Goal: Task Accomplishment & Management: Use online tool/utility

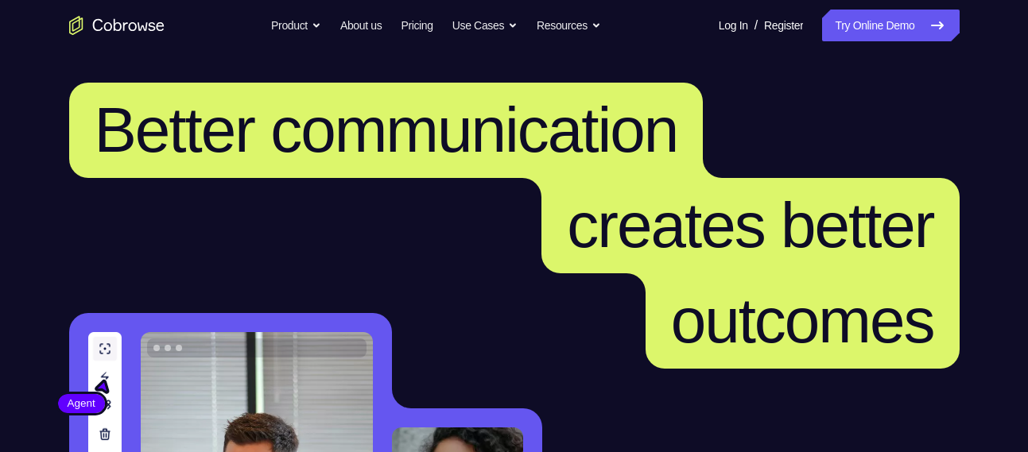
click at [860, 29] on link "Try Online Demo" at bounding box center [890, 26] width 137 height 32
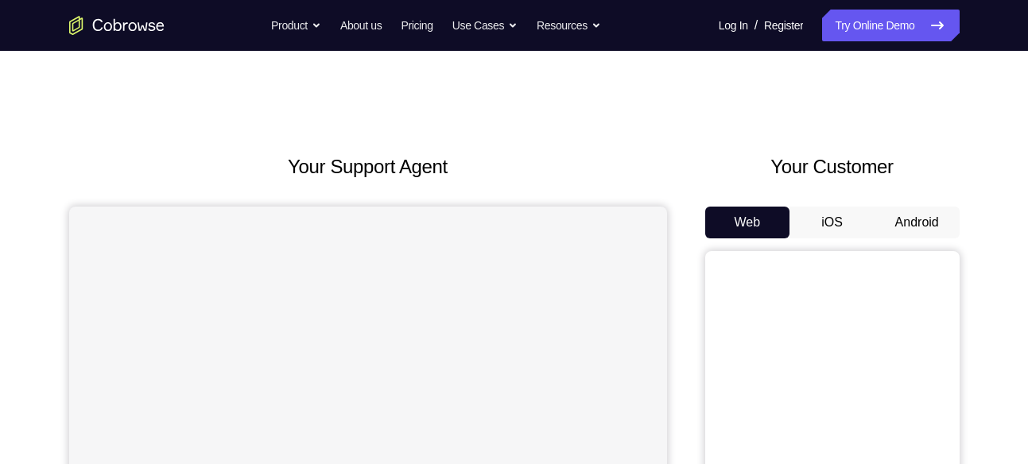
click at [916, 220] on button "Android" at bounding box center [916, 223] width 85 height 32
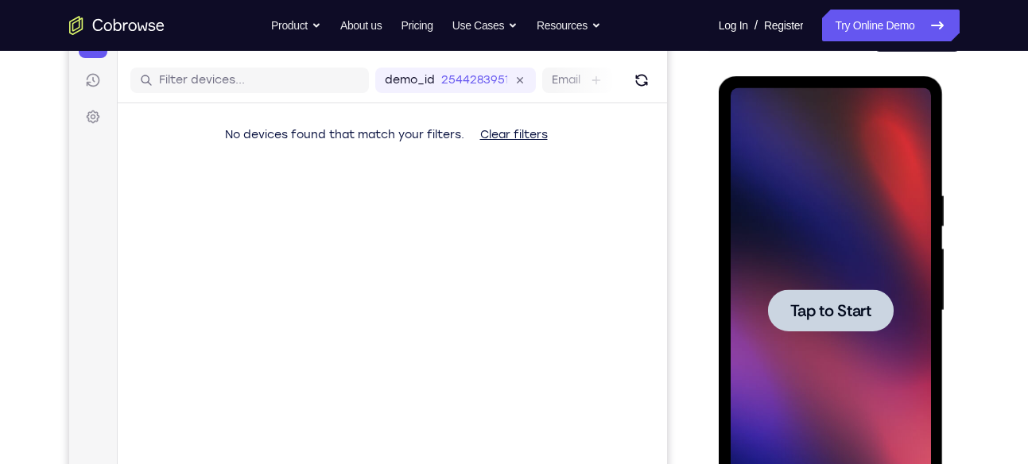
scroll to position [201, 0]
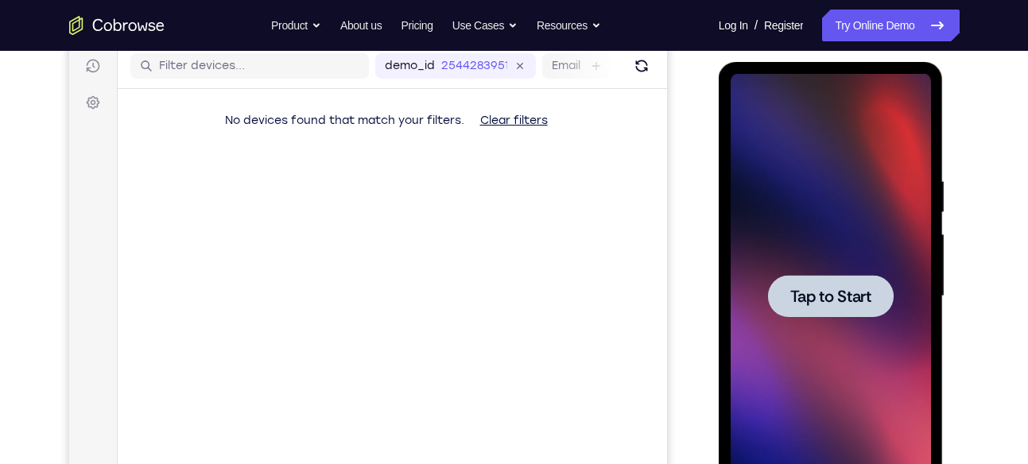
click at [835, 275] on div at bounding box center [831, 296] width 126 height 42
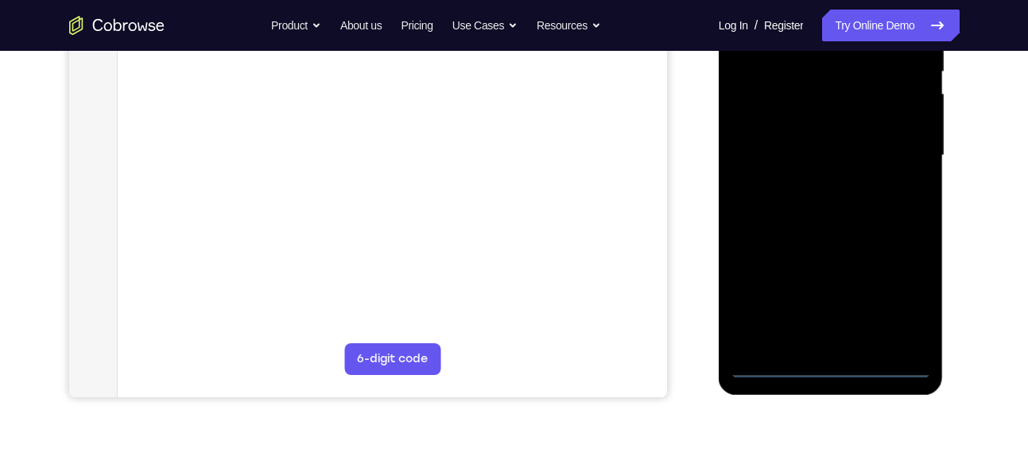
scroll to position [343, 0]
click at [829, 362] on div at bounding box center [830, 154] width 200 height 445
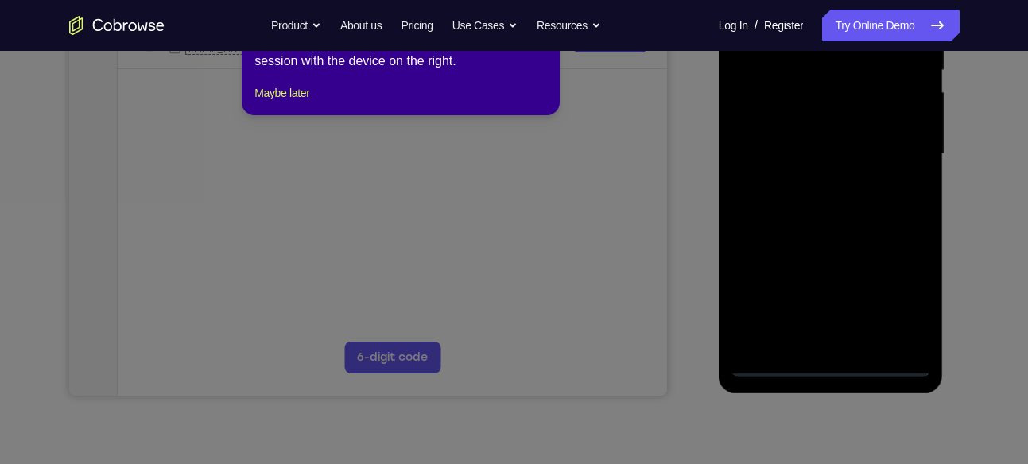
click at [898, 301] on icon at bounding box center [520, 214] width 1040 height 502
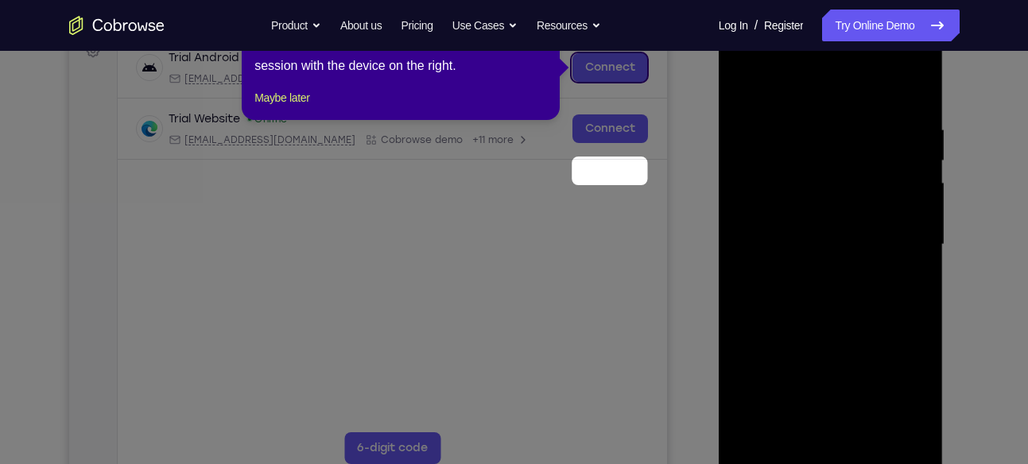
scroll to position [113, 0]
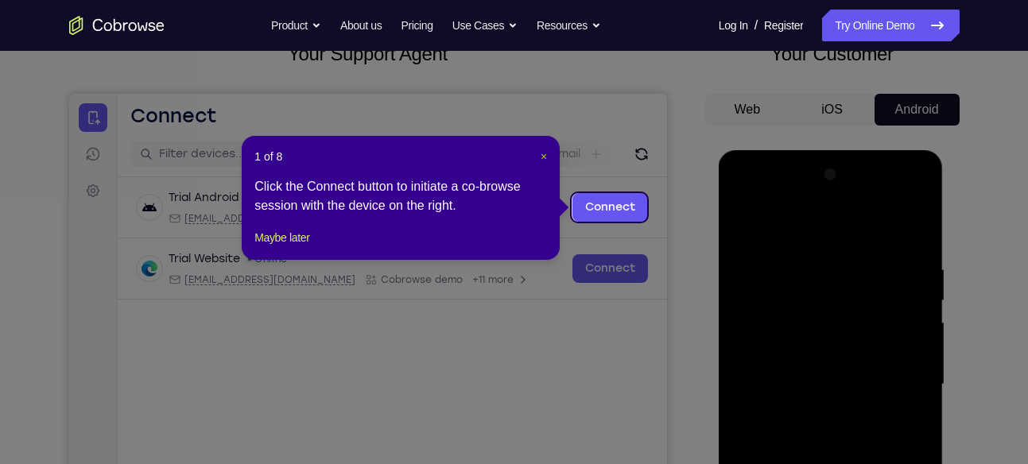
click at [543, 152] on span "×" at bounding box center [543, 156] width 6 height 13
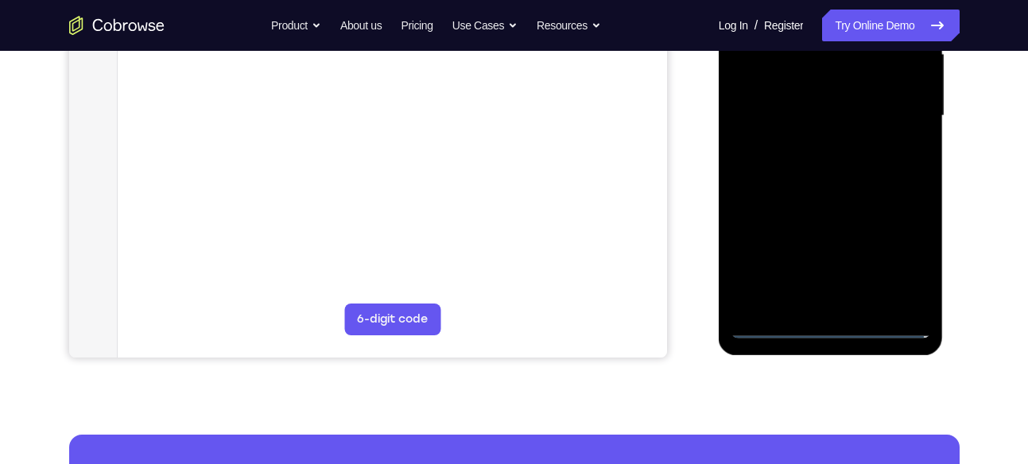
scroll to position [382, 0]
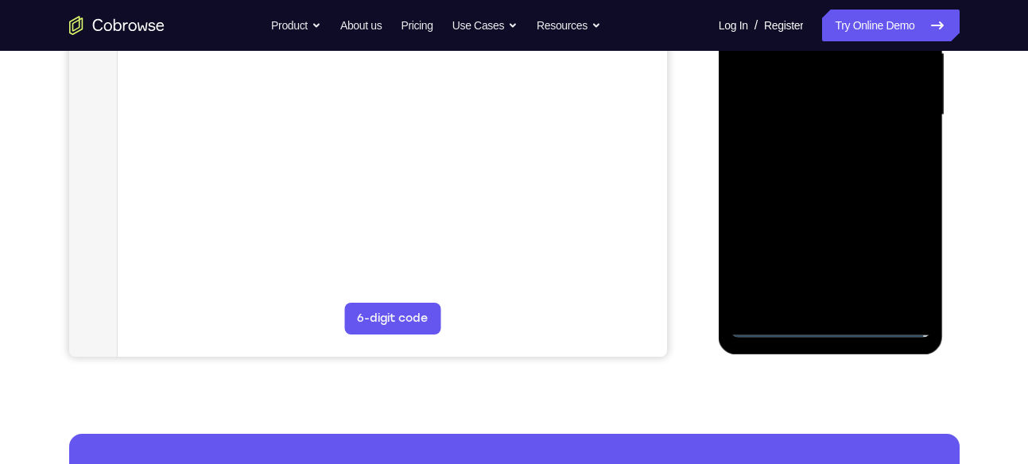
click at [902, 259] on div at bounding box center [830, 115] width 200 height 445
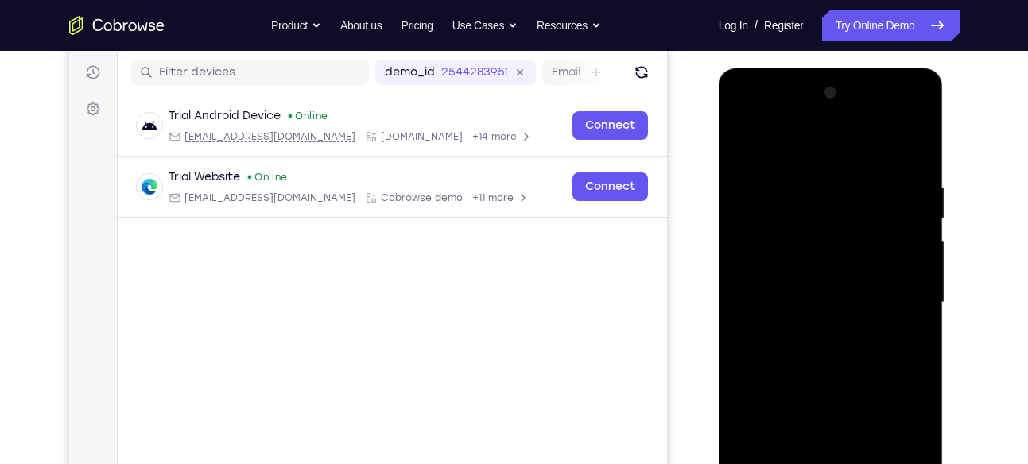
scroll to position [194, 0]
click at [802, 149] on div at bounding box center [830, 303] width 200 height 445
click at [899, 306] on div at bounding box center [830, 303] width 200 height 445
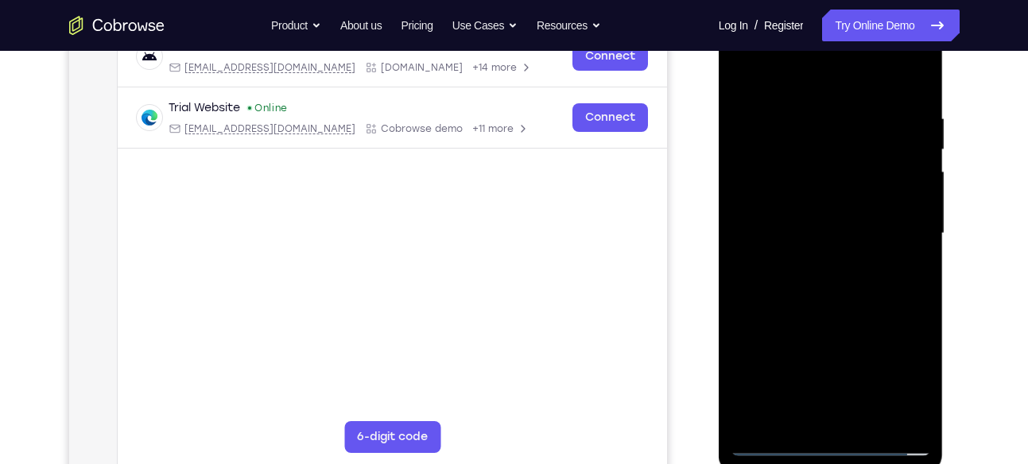
scroll to position [276, 0]
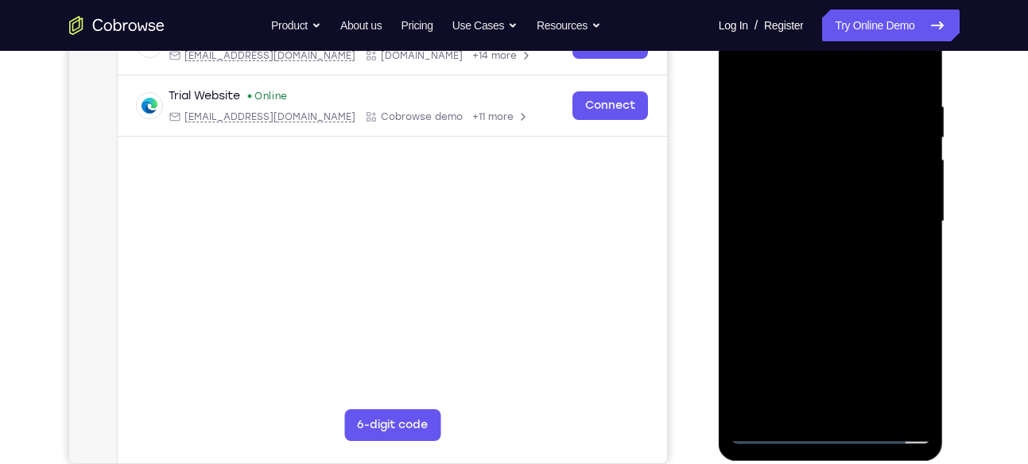
click at [815, 249] on div at bounding box center [830, 221] width 200 height 445
click at [800, 208] on div at bounding box center [830, 221] width 200 height 445
click at [791, 189] on div at bounding box center [830, 221] width 200 height 445
click at [905, 186] on div at bounding box center [830, 221] width 200 height 445
click at [867, 215] on div at bounding box center [830, 221] width 200 height 445
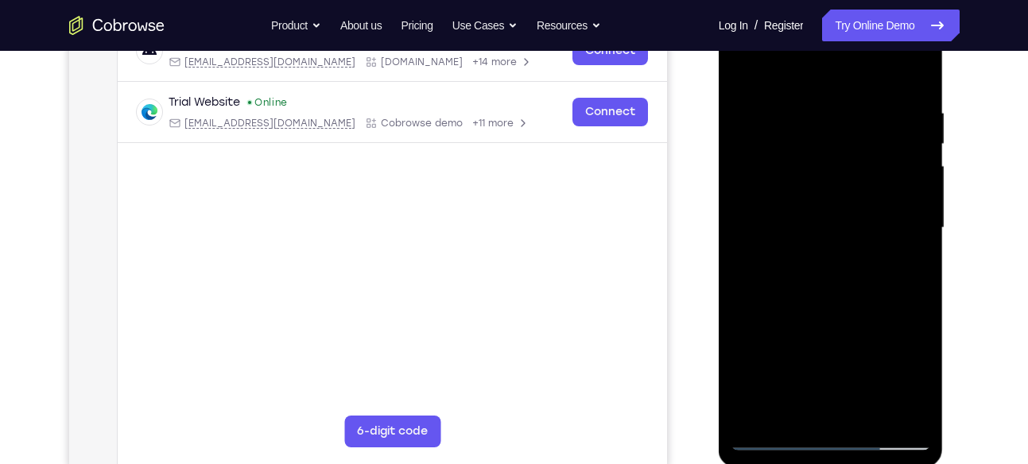
scroll to position [258, 0]
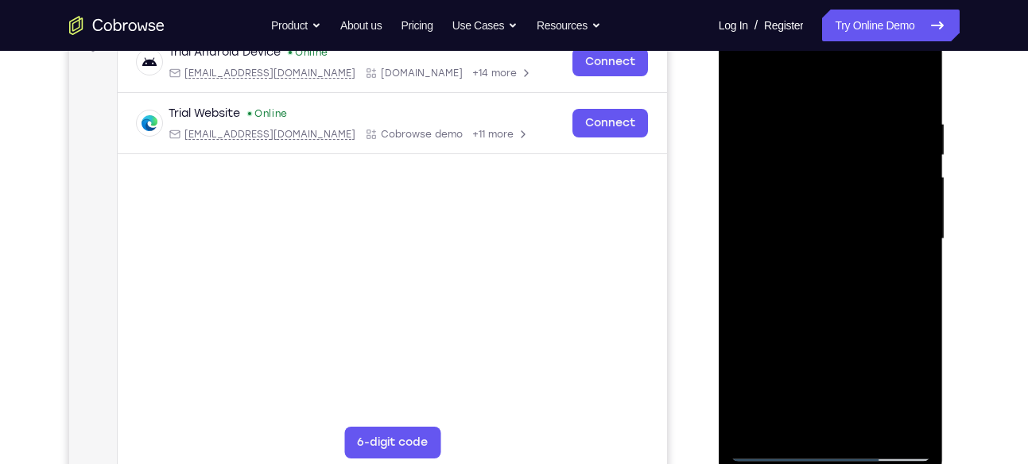
click at [885, 285] on div at bounding box center [830, 239] width 200 height 445
click at [911, 269] on div at bounding box center [830, 239] width 200 height 445
click at [911, 267] on div at bounding box center [830, 239] width 200 height 445
click at [881, 285] on div at bounding box center [830, 239] width 200 height 445
click at [835, 287] on div at bounding box center [830, 239] width 200 height 445
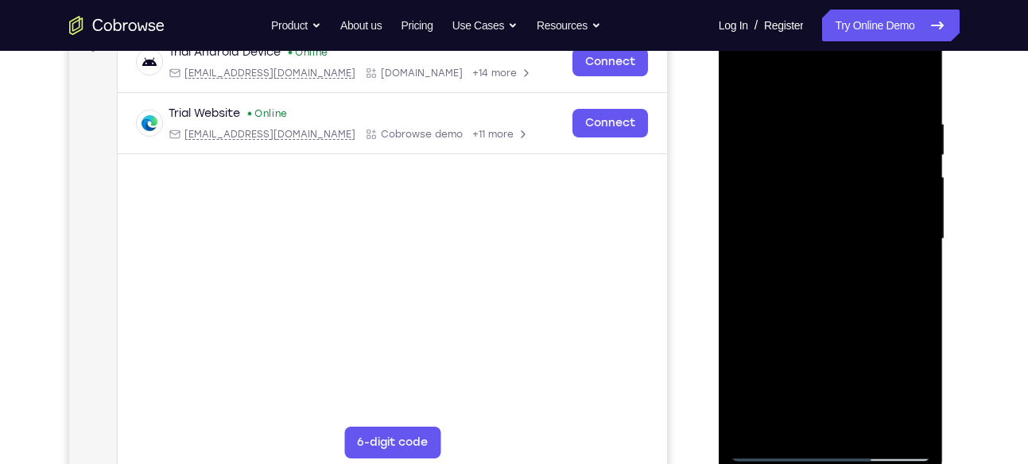
click at [833, 283] on div at bounding box center [830, 239] width 200 height 445
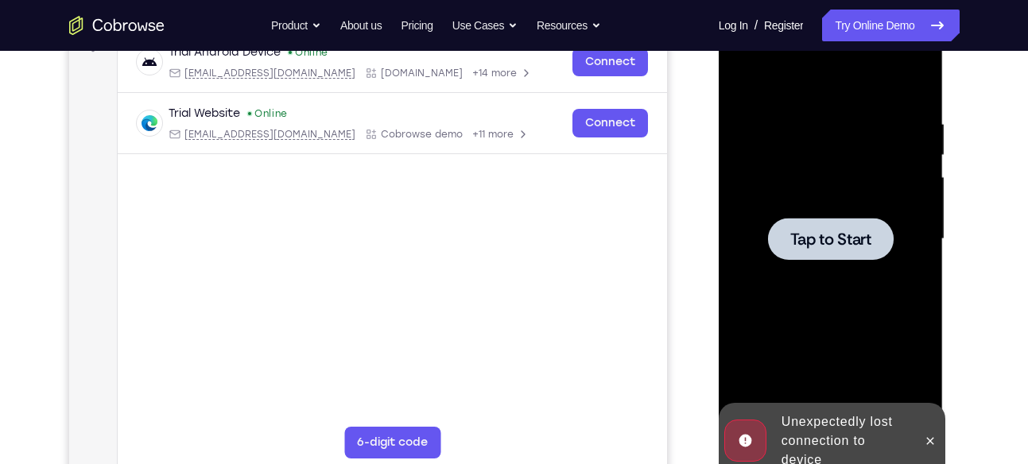
click at [833, 283] on div at bounding box center [830, 239] width 200 height 445
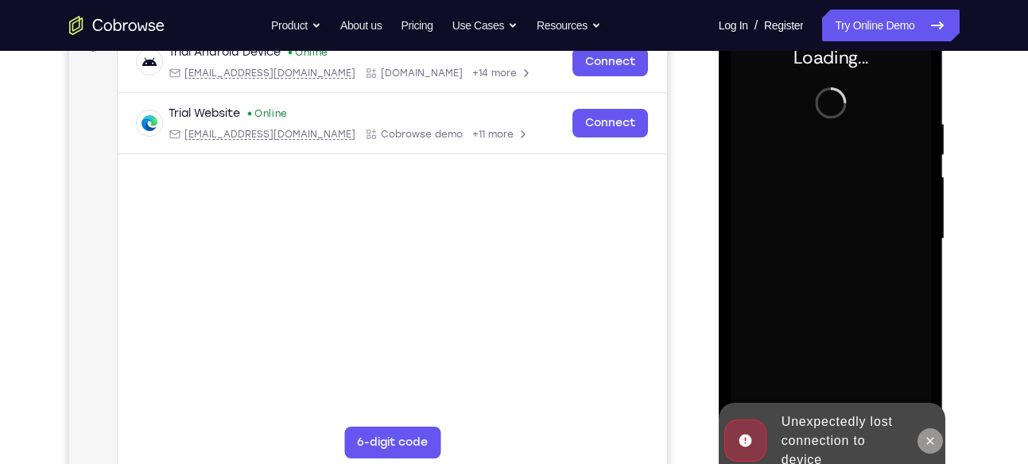
click at [929, 441] on icon at bounding box center [930, 440] width 7 height 7
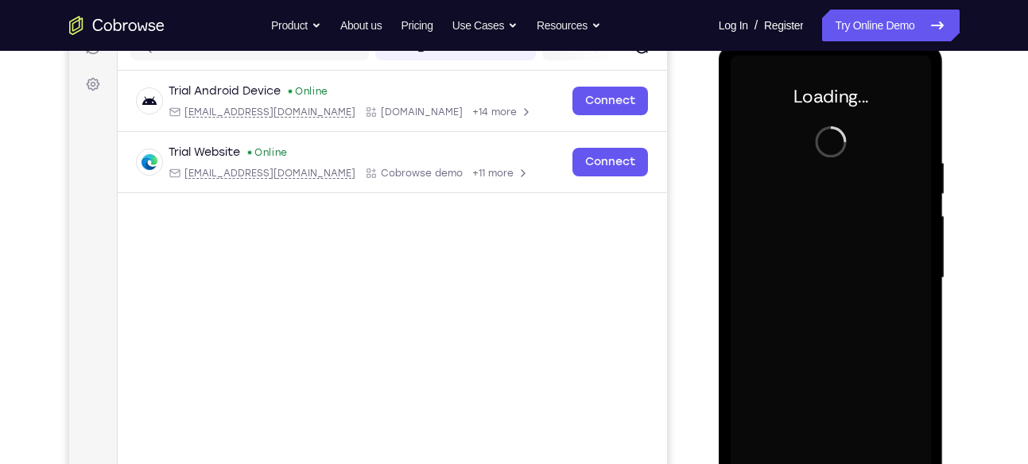
scroll to position [219, 0]
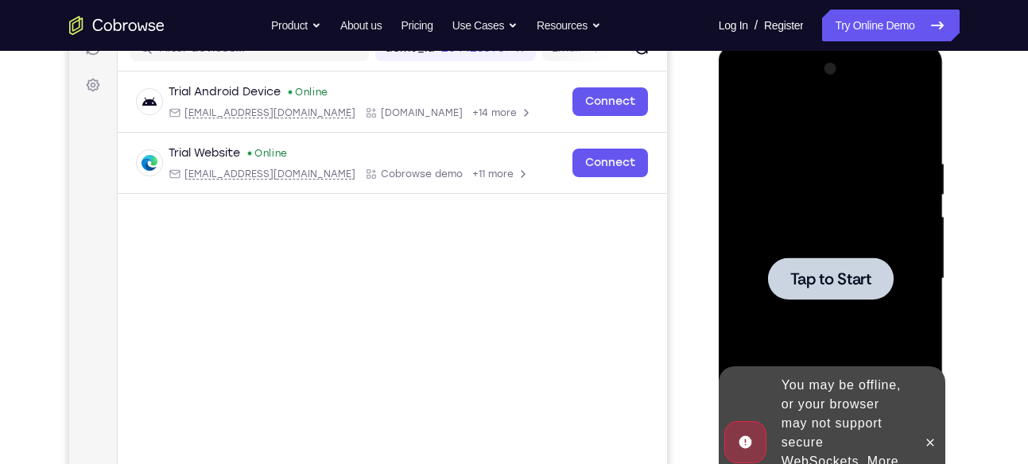
click at [901, 261] on div at bounding box center [830, 278] width 200 height 445
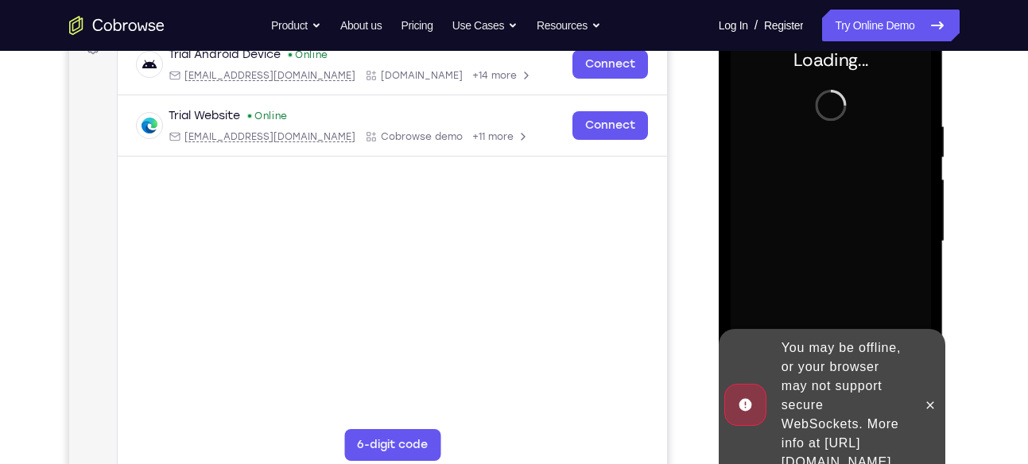
scroll to position [362, 0]
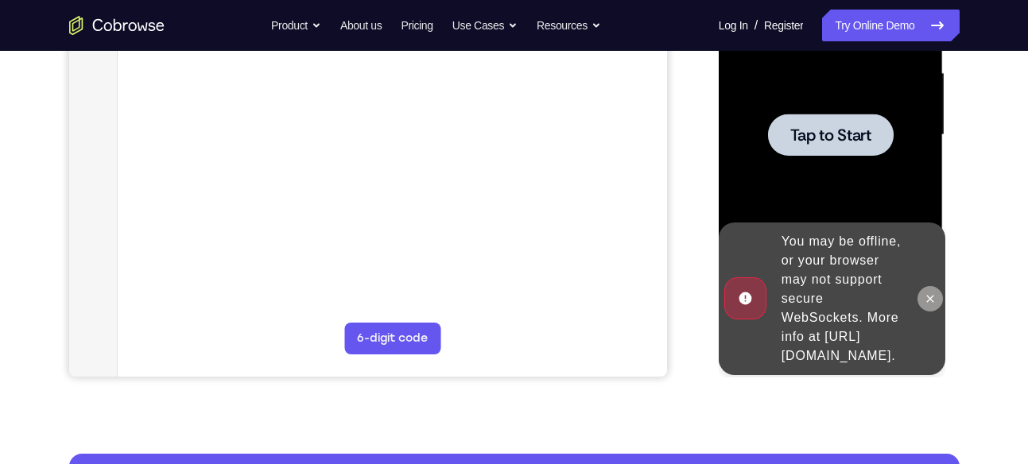
click at [933, 295] on icon at bounding box center [930, 298] width 7 height 7
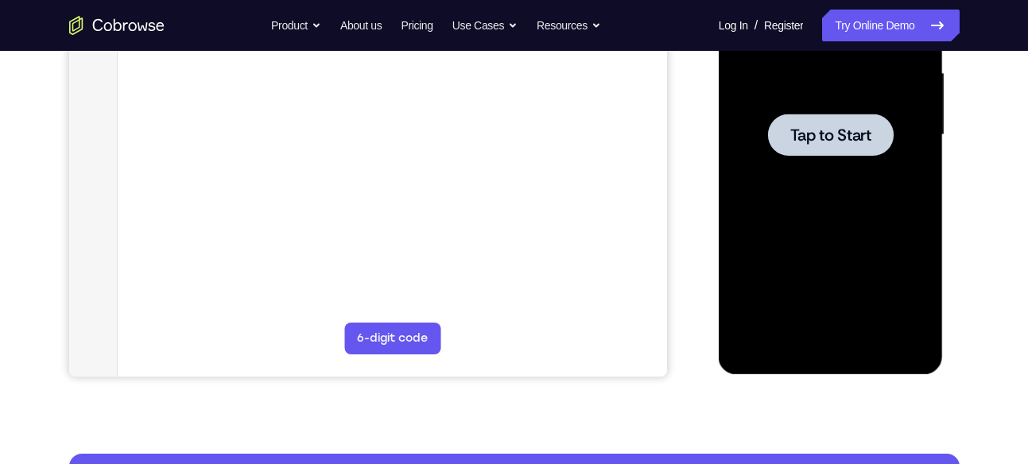
click at [792, 146] on div at bounding box center [831, 135] width 126 height 42
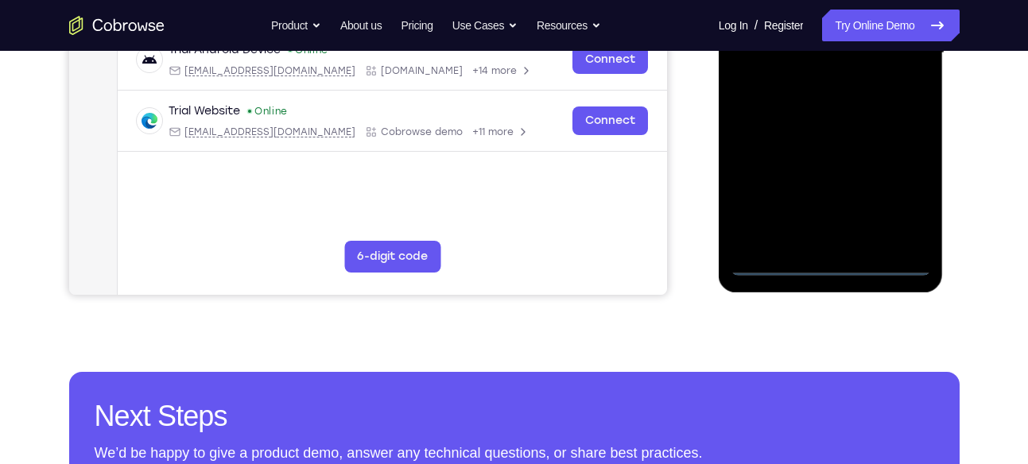
scroll to position [447, 0]
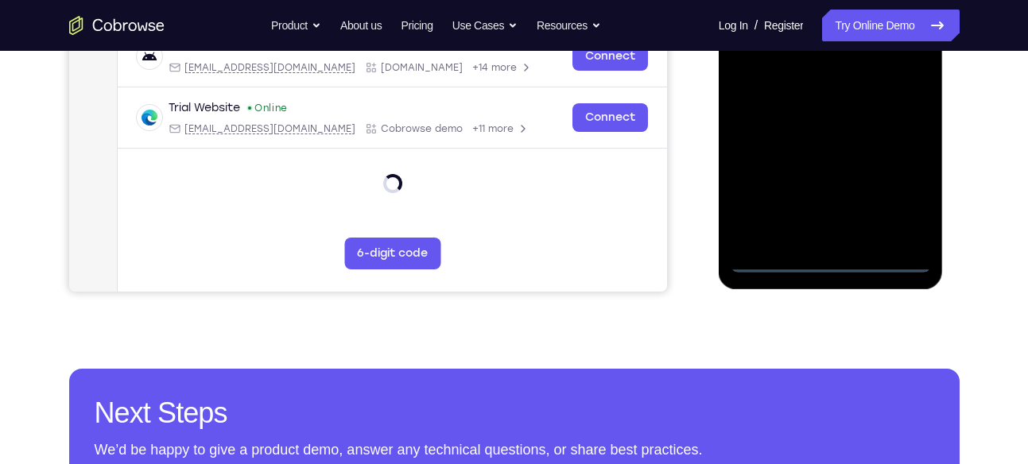
click at [834, 253] on div at bounding box center [830, 50] width 200 height 445
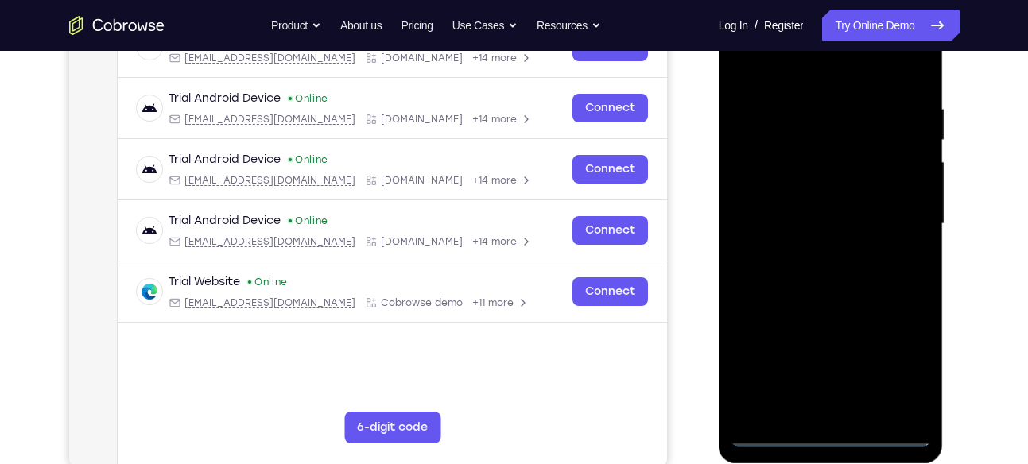
scroll to position [269, 0]
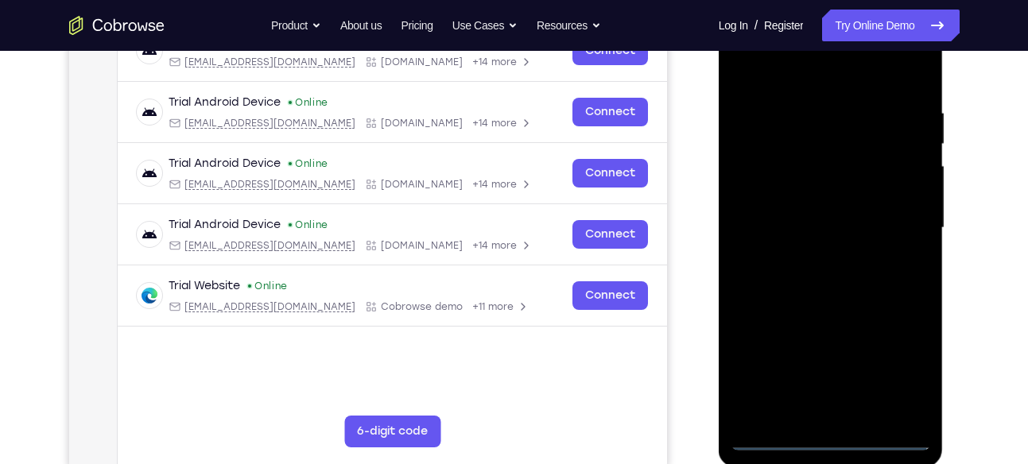
click at [823, 439] on div at bounding box center [830, 228] width 200 height 445
click at [893, 366] on div at bounding box center [830, 228] width 200 height 445
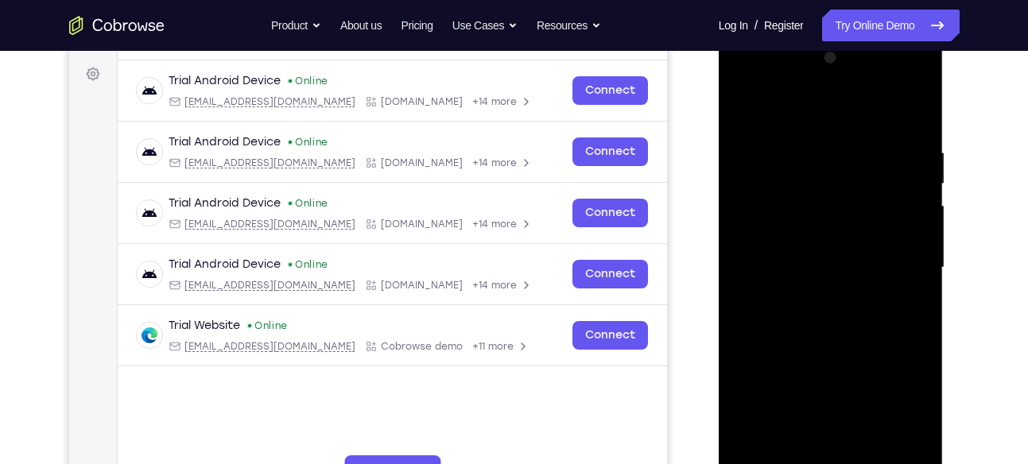
scroll to position [229, 0]
click at [821, 117] on div at bounding box center [830, 268] width 200 height 445
click at [893, 258] on div at bounding box center [830, 268] width 200 height 445
click at [818, 298] on div at bounding box center [830, 268] width 200 height 445
click at [802, 250] on div at bounding box center [830, 268] width 200 height 445
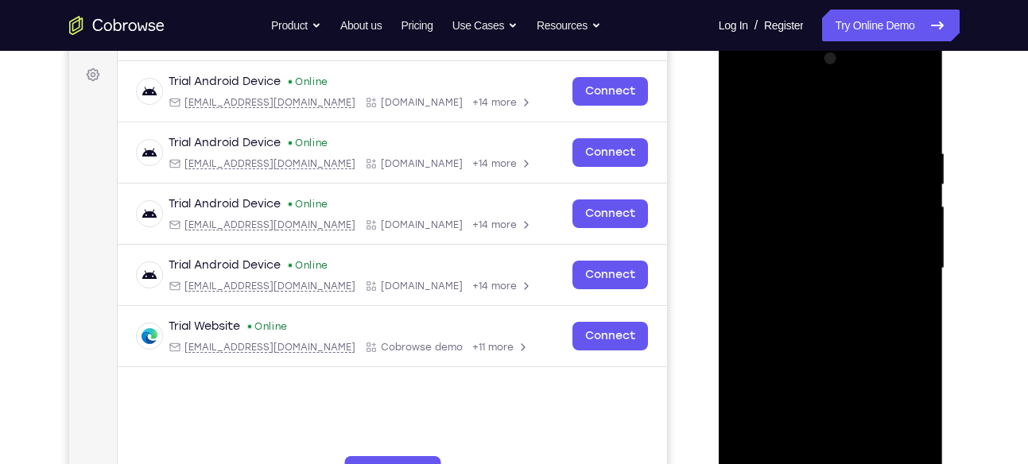
click at [805, 235] on div at bounding box center [830, 268] width 200 height 445
click at [813, 269] on div at bounding box center [830, 268] width 200 height 445
click at [838, 344] on div at bounding box center [830, 268] width 200 height 445
click at [916, 134] on div at bounding box center [830, 268] width 200 height 445
click at [740, 258] on div at bounding box center [830, 268] width 200 height 445
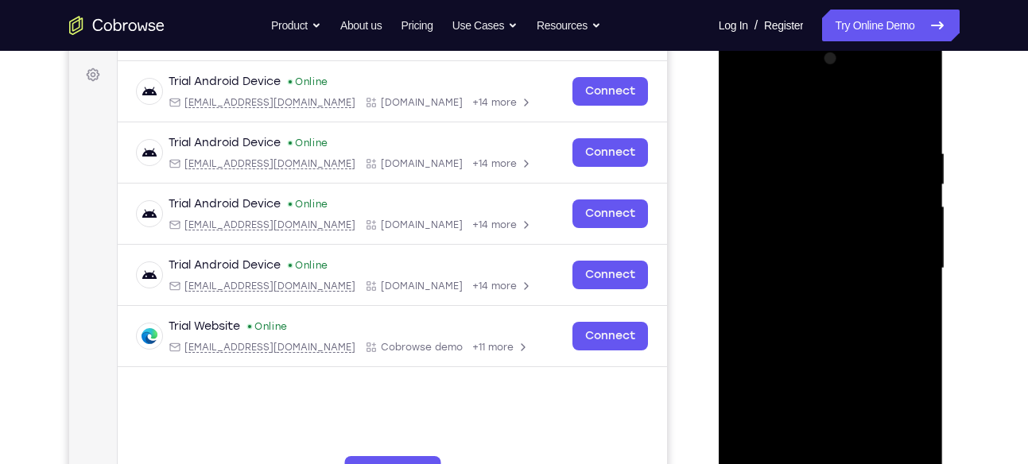
drag, startPoint x: 822, startPoint y: 114, endPoint x: 824, endPoint y: 103, distance: 11.4
click at [824, 103] on div at bounding box center [830, 268] width 200 height 445
click at [923, 107] on div at bounding box center [830, 268] width 200 height 445
click at [842, 149] on div at bounding box center [830, 268] width 200 height 445
click at [896, 202] on div at bounding box center [830, 268] width 200 height 445
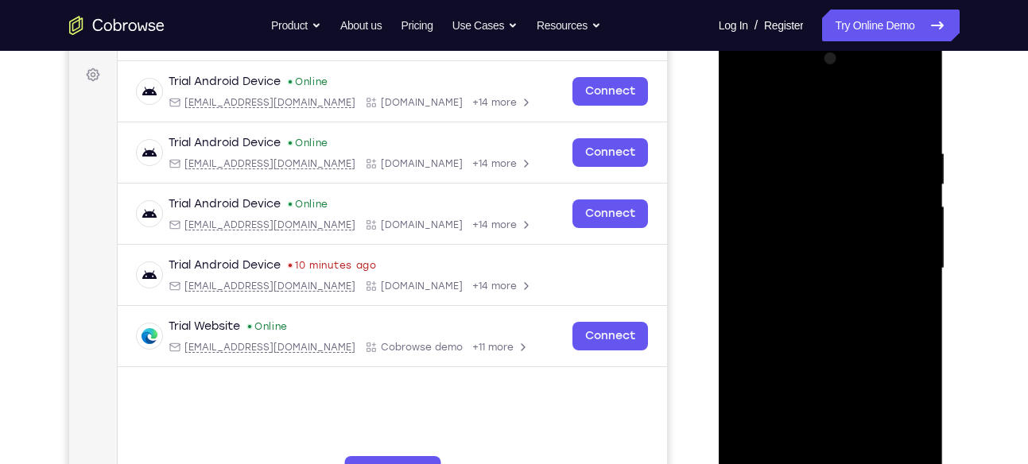
drag, startPoint x: 771, startPoint y: 211, endPoint x: 746, endPoint y: 228, distance: 30.2
click at [746, 228] on div at bounding box center [830, 268] width 200 height 445
drag, startPoint x: 749, startPoint y: 219, endPoint x: 861, endPoint y: 219, distance: 112.1
click at [861, 219] on div at bounding box center [830, 268] width 200 height 445
click at [908, 114] on div at bounding box center [830, 268] width 200 height 445
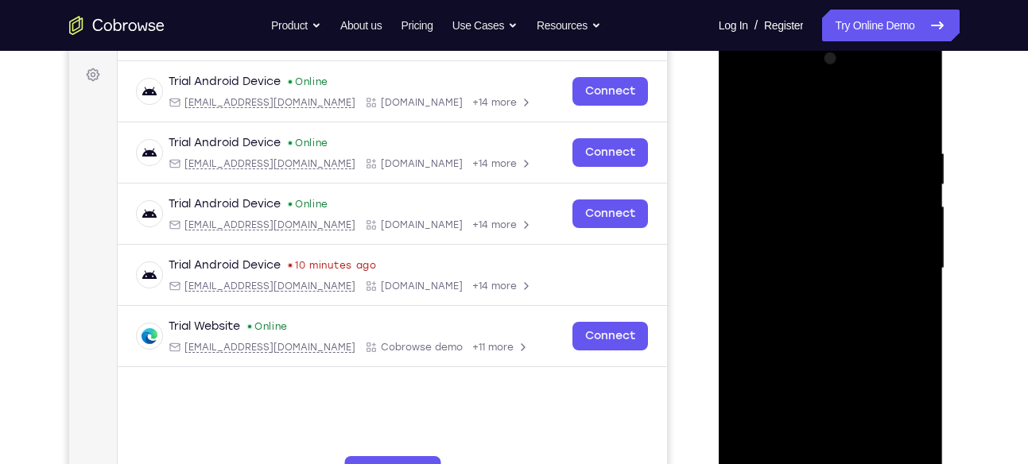
click at [916, 114] on div at bounding box center [830, 268] width 200 height 445
click at [737, 96] on div at bounding box center [830, 268] width 200 height 445
click at [769, 221] on div at bounding box center [830, 268] width 200 height 445
click at [848, 149] on div at bounding box center [830, 268] width 200 height 445
drag, startPoint x: 769, startPoint y: 227, endPoint x: 901, endPoint y: 243, distance: 133.7
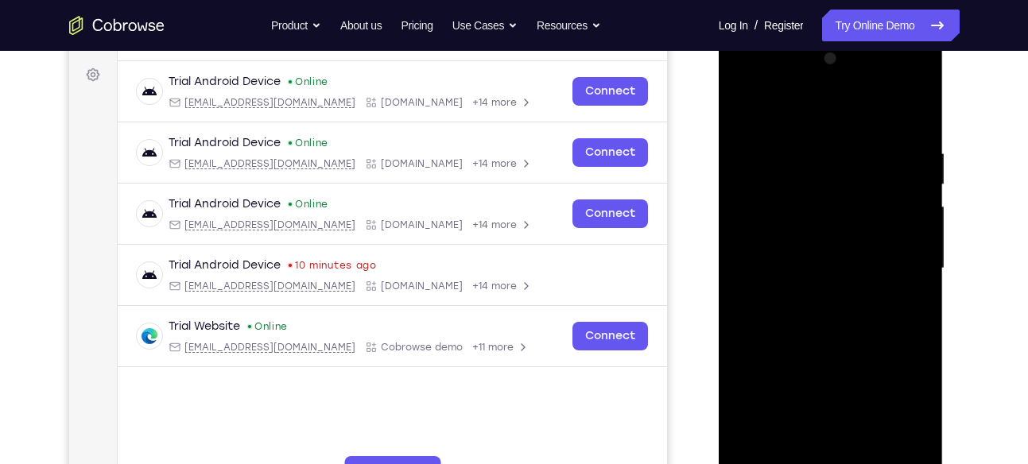
click at [901, 243] on div at bounding box center [830, 268] width 200 height 445
click at [905, 116] on div at bounding box center [830, 268] width 200 height 445
click at [798, 150] on div at bounding box center [830, 268] width 200 height 445
click at [891, 451] on div at bounding box center [830, 268] width 200 height 445
click at [845, 300] on div at bounding box center [830, 268] width 200 height 445
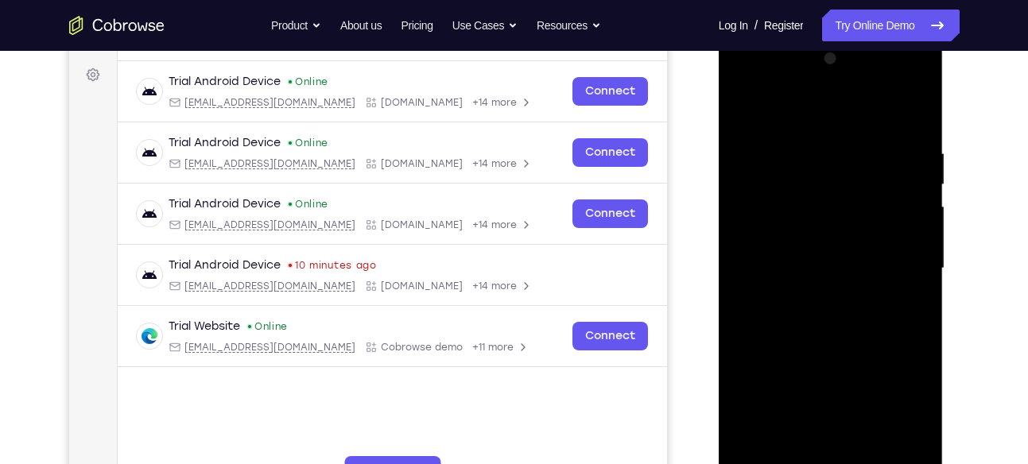
click at [834, 246] on div at bounding box center [830, 268] width 200 height 445
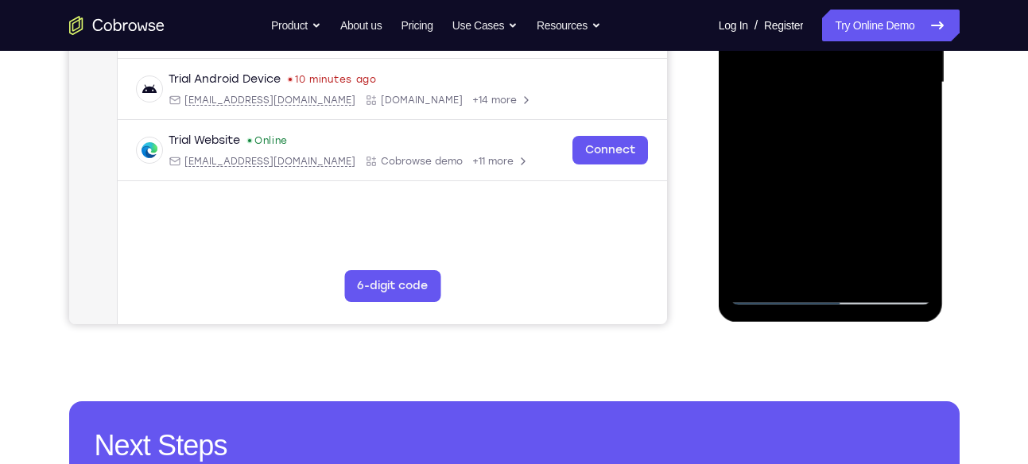
scroll to position [416, 0]
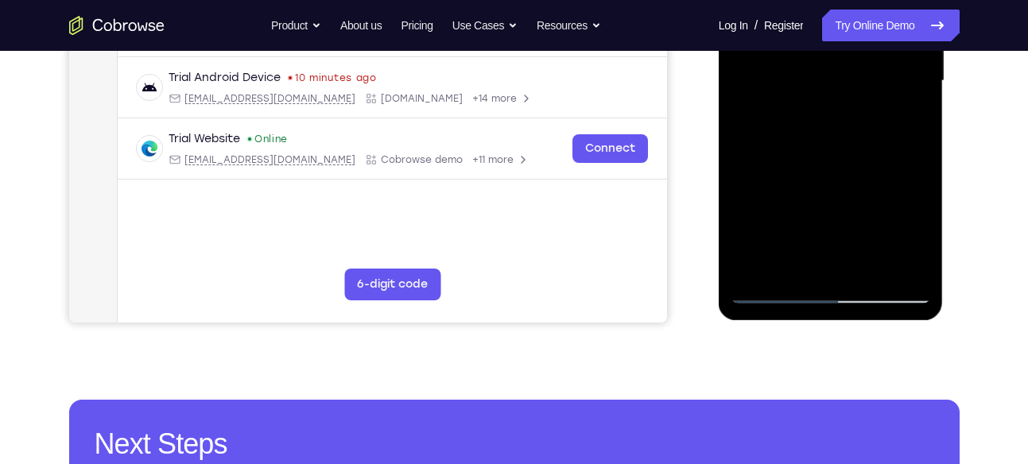
drag, startPoint x: 862, startPoint y: 198, endPoint x: 852, endPoint y: 110, distance: 88.7
click at [852, 110] on div at bounding box center [830, 81] width 200 height 445
drag, startPoint x: 879, startPoint y: 166, endPoint x: 907, endPoint y: 99, distance: 73.1
click at [907, 99] on div at bounding box center [830, 81] width 200 height 445
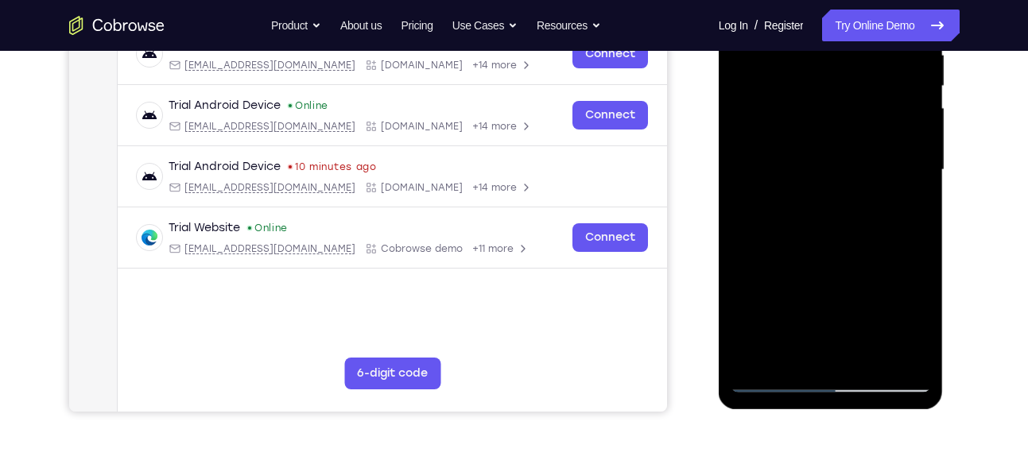
scroll to position [327, 0]
drag, startPoint x: 886, startPoint y: 234, endPoint x: 859, endPoint y: 110, distance: 127.7
click at [859, 110] on div at bounding box center [830, 170] width 200 height 445
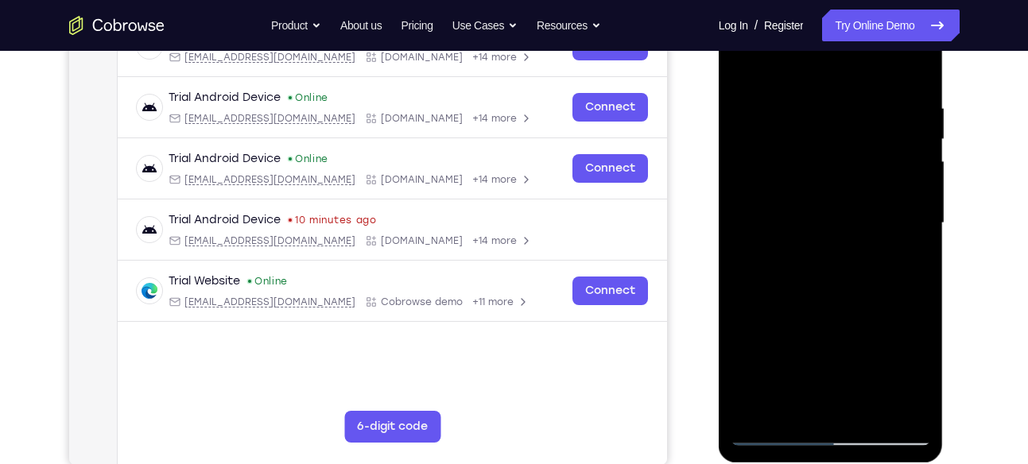
scroll to position [271, 0]
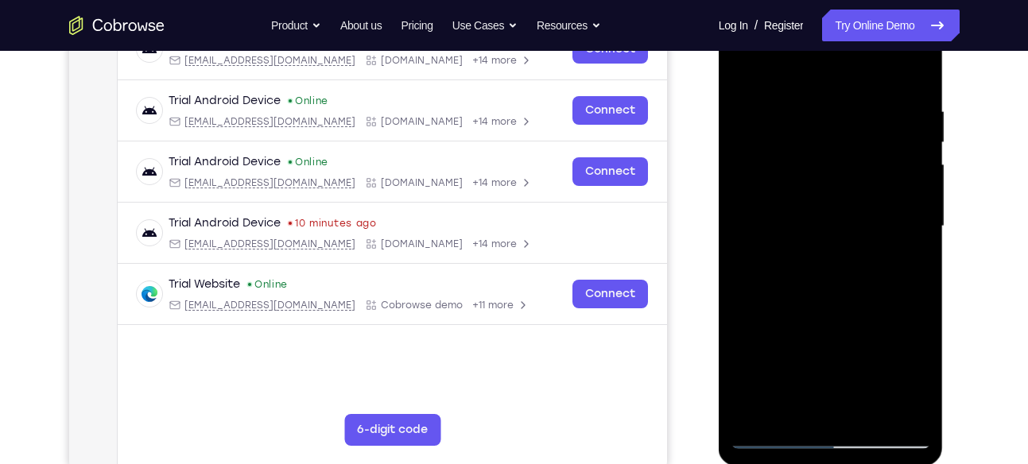
drag, startPoint x: 836, startPoint y: 420, endPoint x: 823, endPoint y: 238, distance: 181.7
drag, startPoint x: 823, startPoint y: 238, endPoint x: 853, endPoint y: 347, distance: 112.8
click at [853, 347] on div at bounding box center [830, 226] width 200 height 445
click at [873, 416] on div at bounding box center [830, 226] width 200 height 445
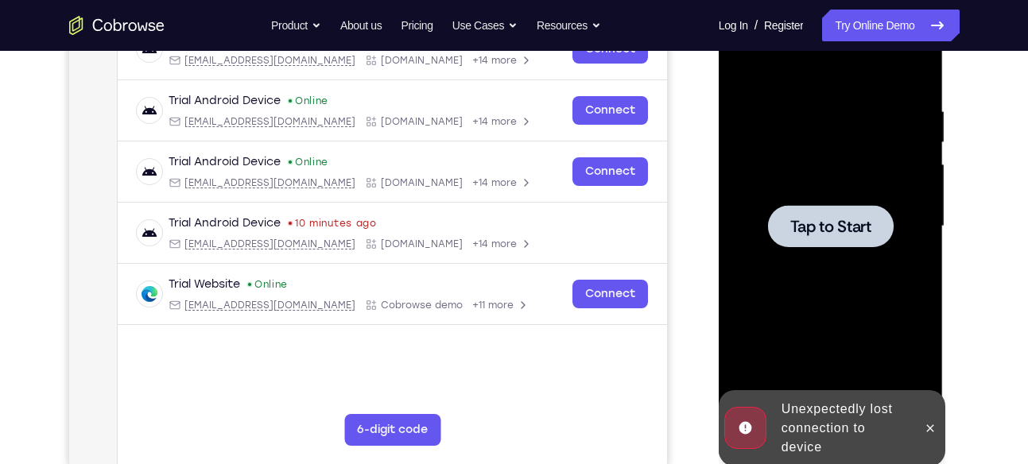
click at [847, 293] on div at bounding box center [830, 226] width 200 height 445
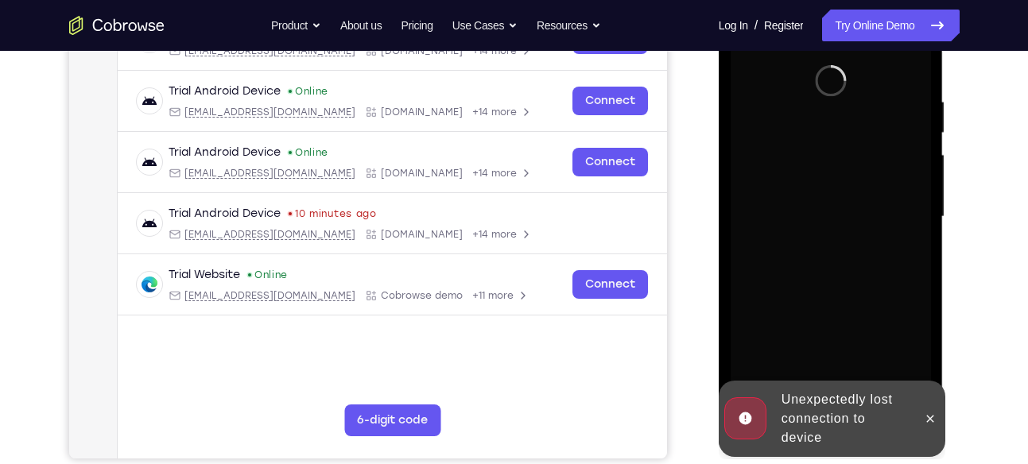
scroll to position [283, 0]
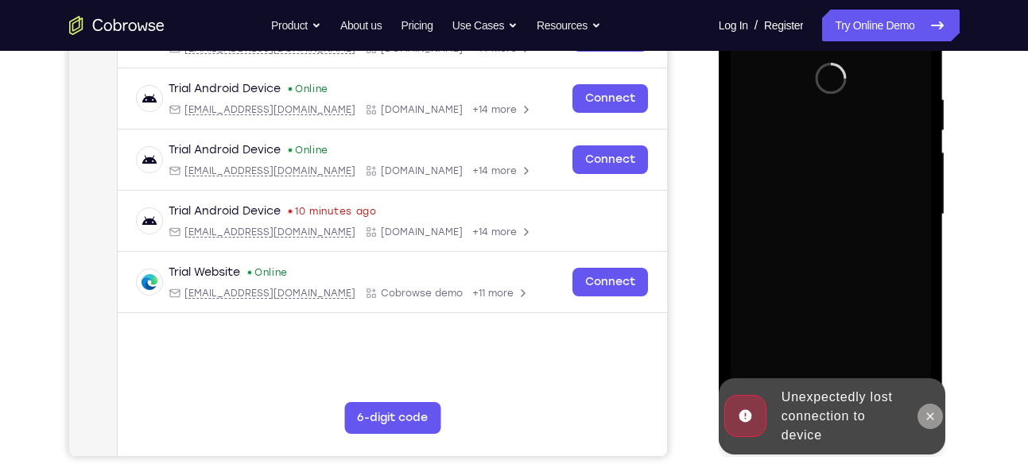
click at [925, 414] on icon at bounding box center [930, 416] width 13 height 13
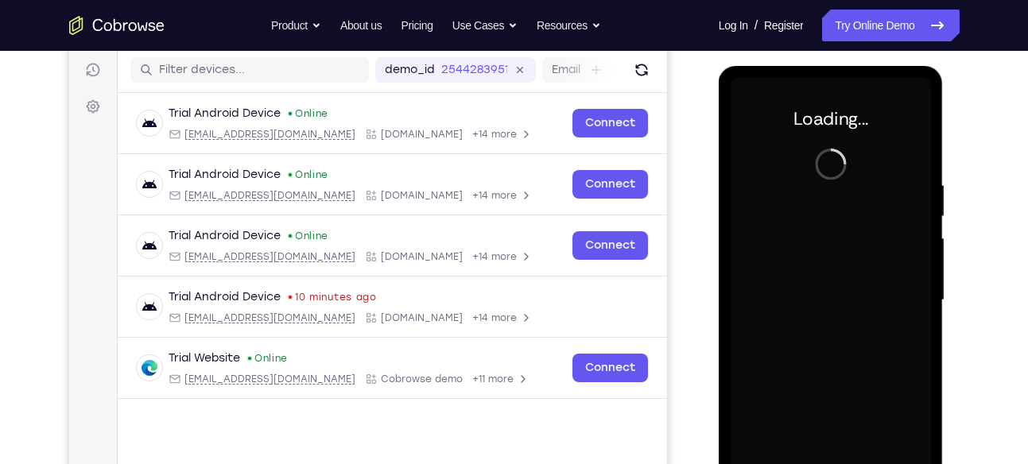
scroll to position [198, 0]
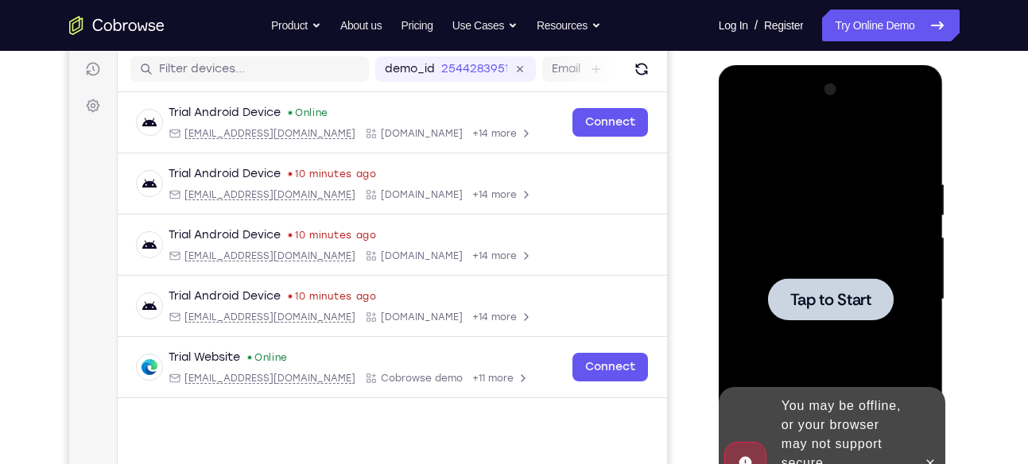
click at [854, 263] on div at bounding box center [830, 299] width 200 height 445
click at [933, 459] on icon at bounding box center [930, 462] width 7 height 7
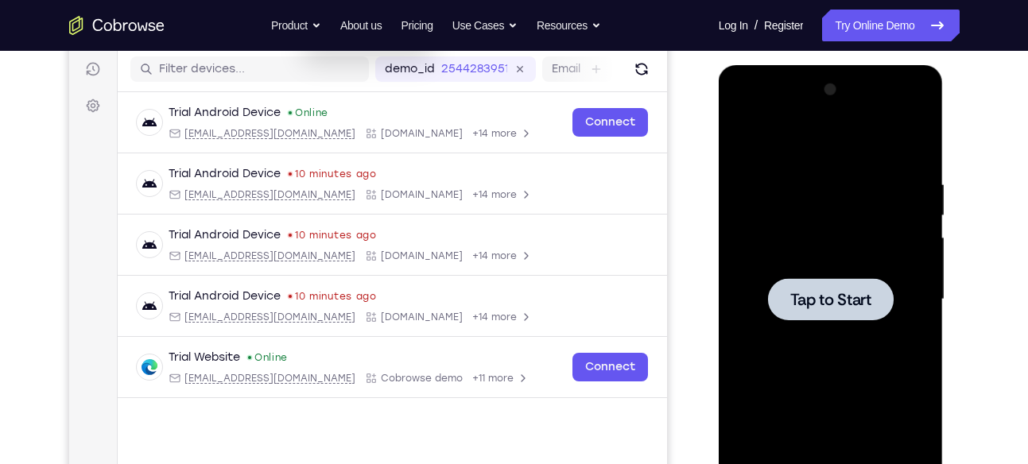
click at [881, 311] on div at bounding box center [831, 299] width 126 height 42
drag, startPoint x: 866, startPoint y: 311, endPoint x: 858, endPoint y: 333, distance: 23.9
click at [858, 333] on div at bounding box center [830, 299] width 200 height 445
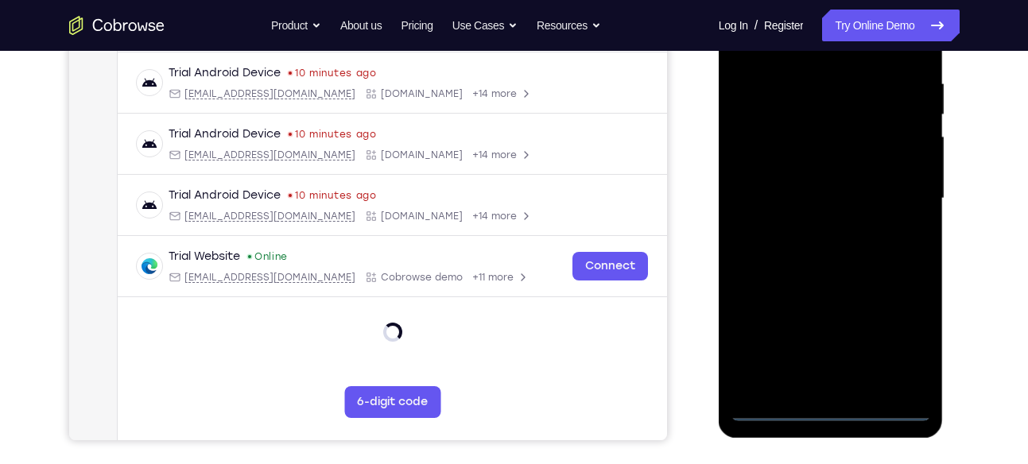
scroll to position [302, 0]
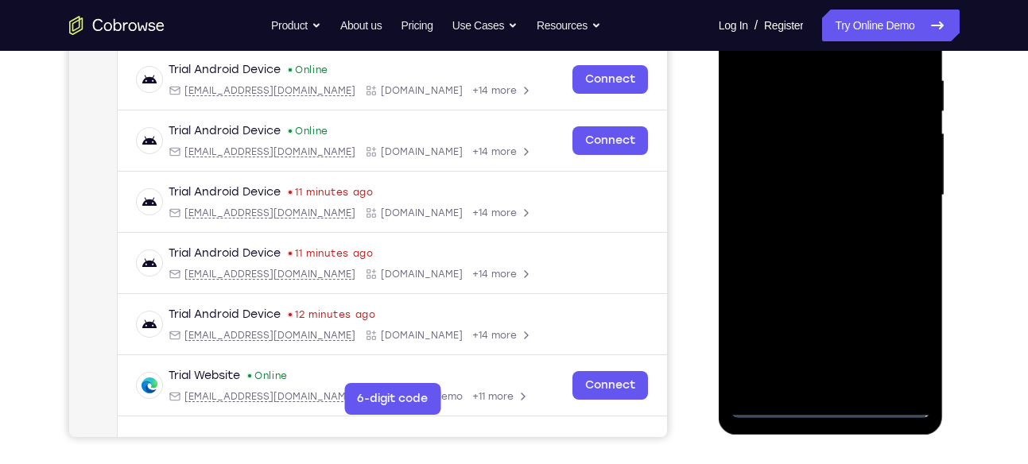
click at [829, 397] on div at bounding box center [830, 195] width 200 height 445
click at [827, 408] on div at bounding box center [830, 195] width 200 height 445
click at [906, 334] on div at bounding box center [830, 195] width 200 height 445
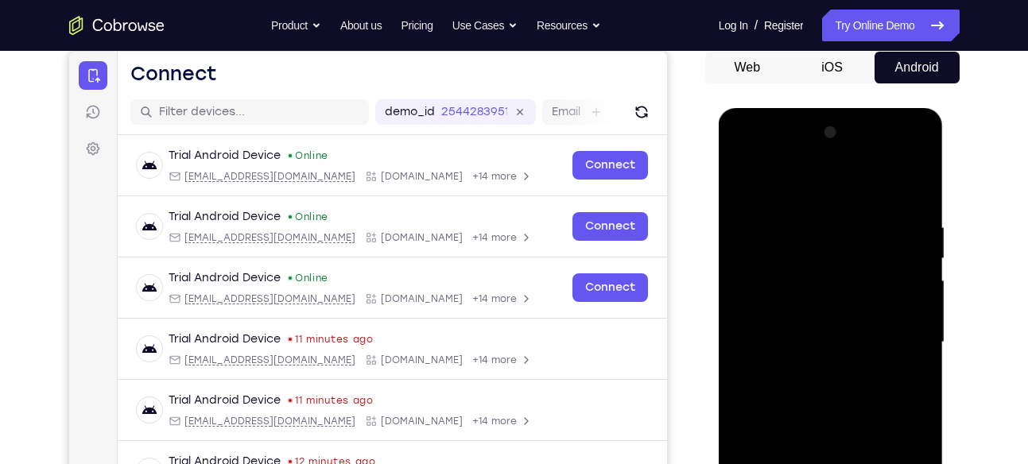
scroll to position [153, 0]
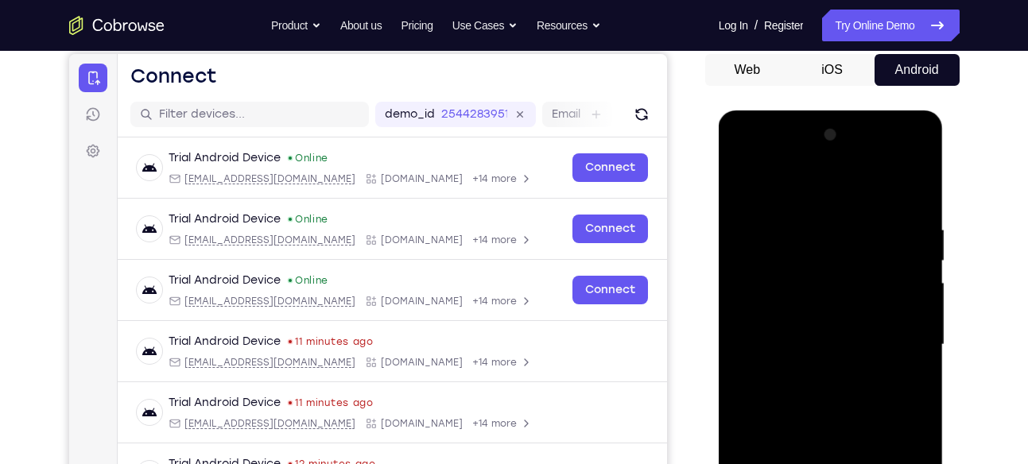
click at [804, 177] on div at bounding box center [830, 344] width 200 height 445
click at [895, 338] on div at bounding box center [830, 344] width 200 height 445
click at [811, 373] on div at bounding box center [830, 344] width 200 height 445
click at [796, 338] on div at bounding box center [830, 344] width 200 height 445
click at [801, 309] on div at bounding box center [830, 344] width 200 height 445
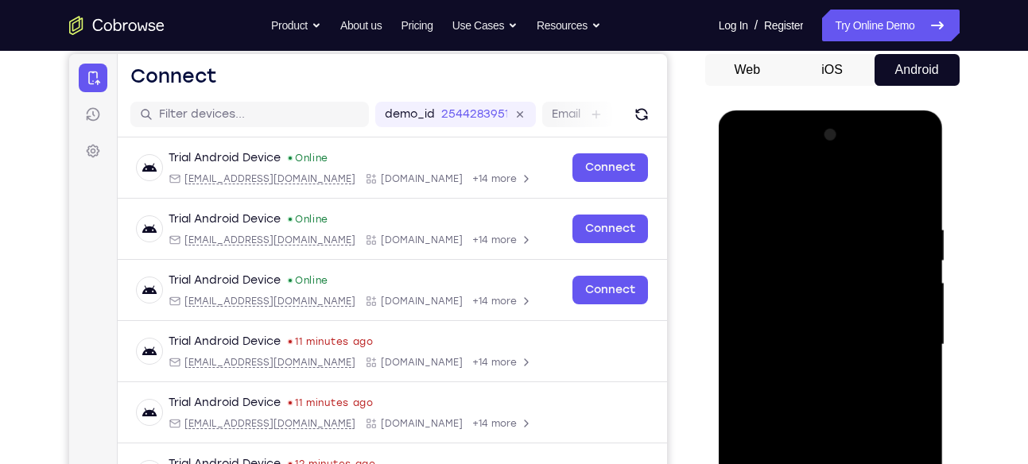
click at [809, 333] on div at bounding box center [830, 344] width 200 height 445
click at [823, 347] on div at bounding box center [830, 344] width 200 height 445
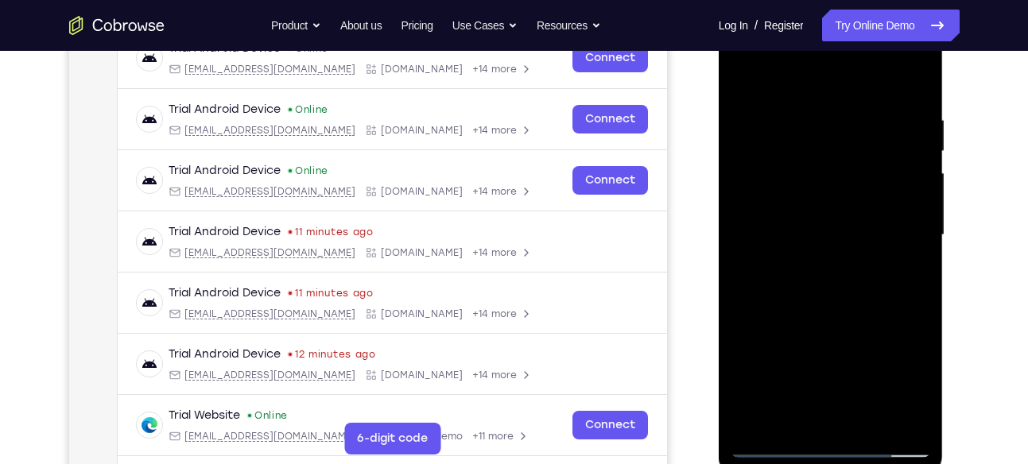
scroll to position [263, 0]
click at [854, 289] on div at bounding box center [830, 234] width 200 height 445
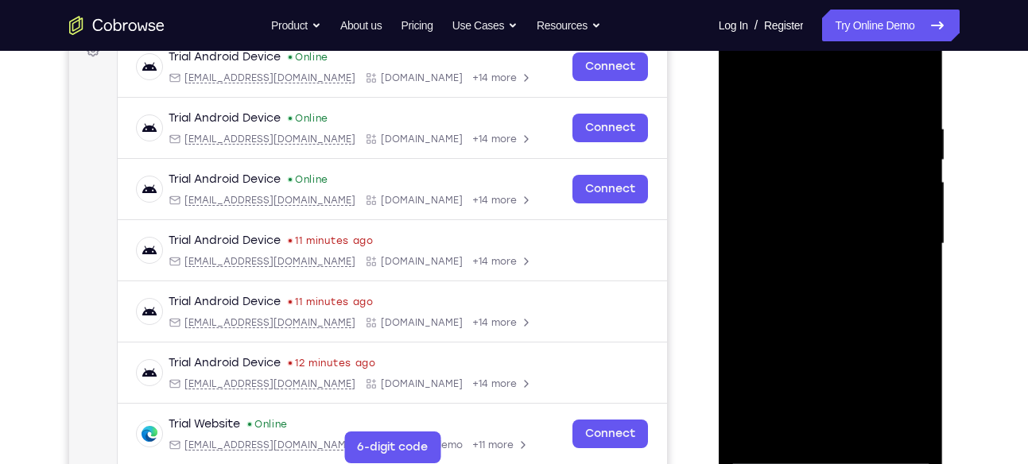
scroll to position [252, 0]
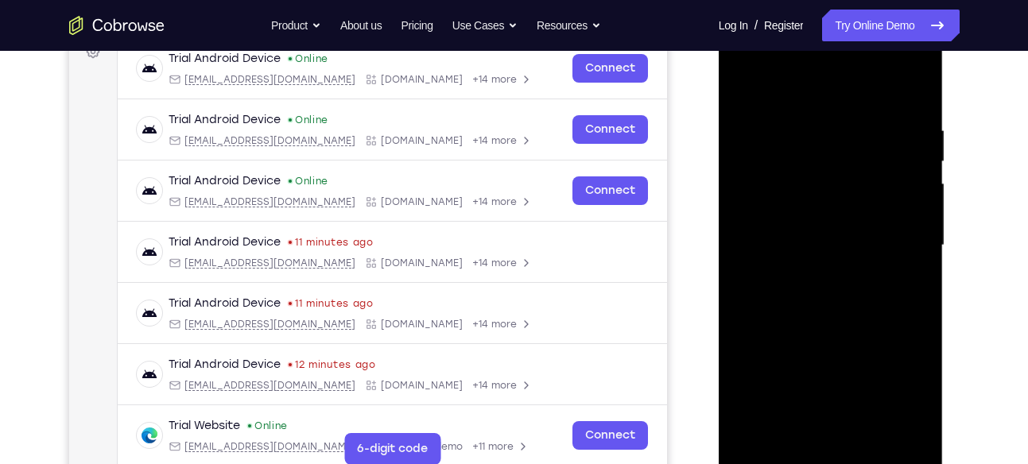
drag, startPoint x: 872, startPoint y: 428, endPoint x: 757, endPoint y: 434, distance: 114.6
click at [757, 434] on div at bounding box center [830, 245] width 200 height 445
click at [861, 428] on div at bounding box center [830, 245] width 200 height 445
click at [817, 321] on div at bounding box center [830, 245] width 200 height 445
click at [876, 433] on div at bounding box center [830, 245] width 200 height 445
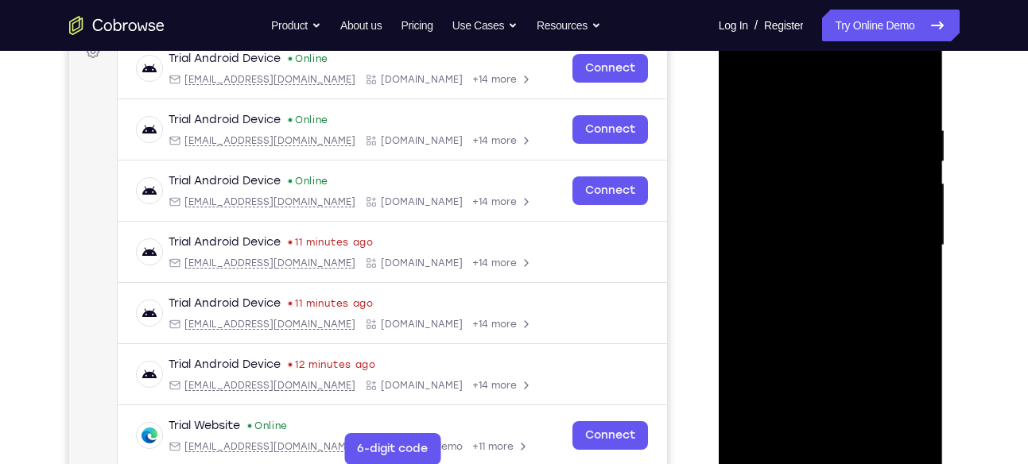
click at [849, 331] on div at bounding box center [830, 245] width 200 height 445
click at [847, 285] on div at bounding box center [830, 245] width 200 height 445
click at [771, 459] on div at bounding box center [830, 245] width 200 height 445
click at [747, 327] on div at bounding box center [830, 245] width 200 height 445
click at [769, 87] on div at bounding box center [830, 245] width 200 height 445
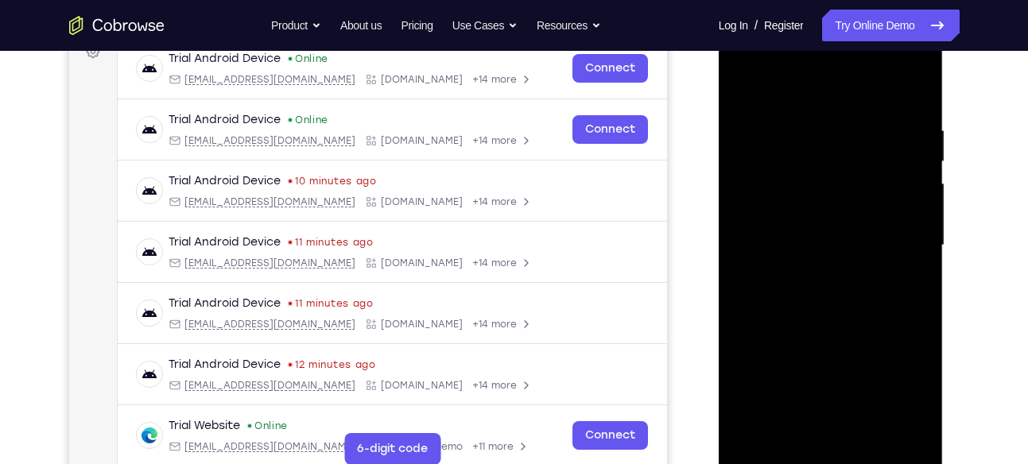
click at [897, 217] on div at bounding box center [830, 245] width 200 height 445
click at [739, 78] on div at bounding box center [830, 245] width 200 height 445
click at [757, 125] on div at bounding box center [830, 245] width 200 height 445
click at [833, 237] on div at bounding box center [830, 245] width 200 height 445
click at [826, 219] on div at bounding box center [830, 245] width 200 height 445
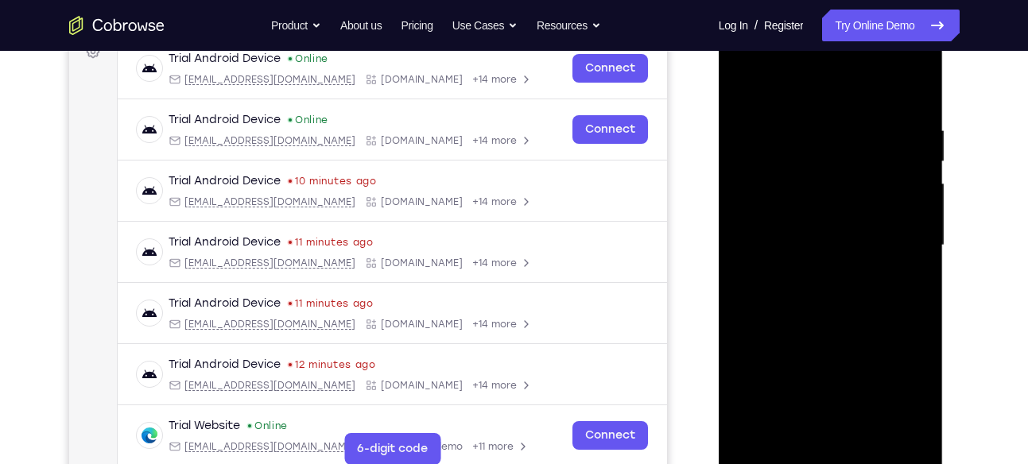
click at [848, 224] on div at bounding box center [830, 245] width 200 height 445
click at [740, 388] on div at bounding box center [830, 245] width 200 height 445
click at [919, 389] on div at bounding box center [830, 245] width 200 height 445
click at [871, 435] on div at bounding box center [830, 245] width 200 height 445
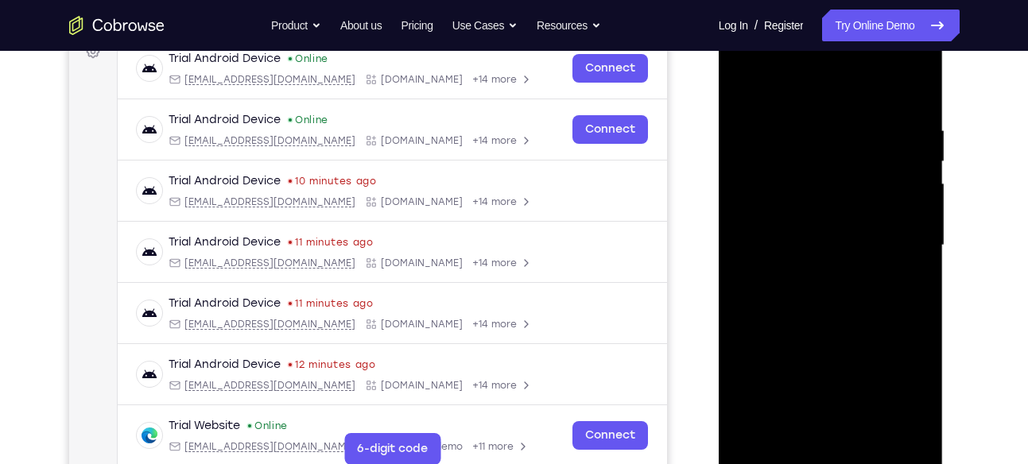
click at [866, 426] on div at bounding box center [830, 245] width 200 height 445
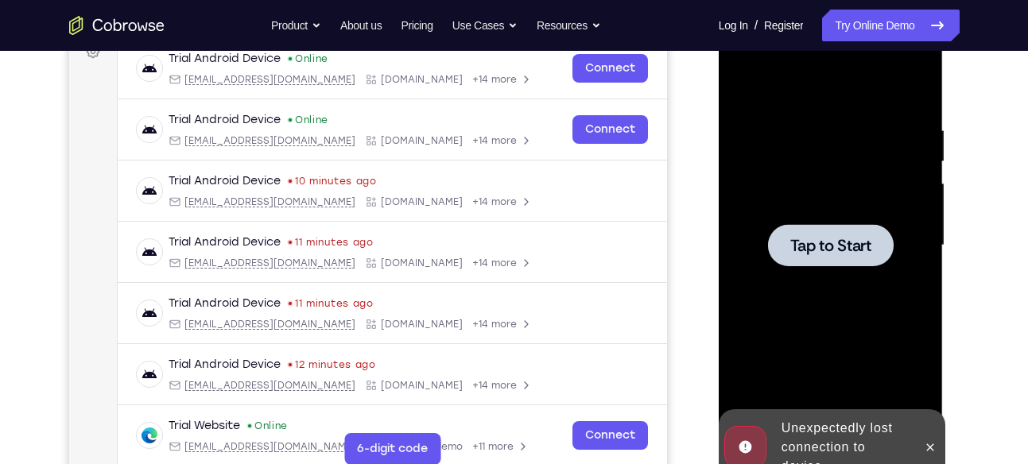
click at [835, 227] on div at bounding box center [831, 245] width 126 height 42
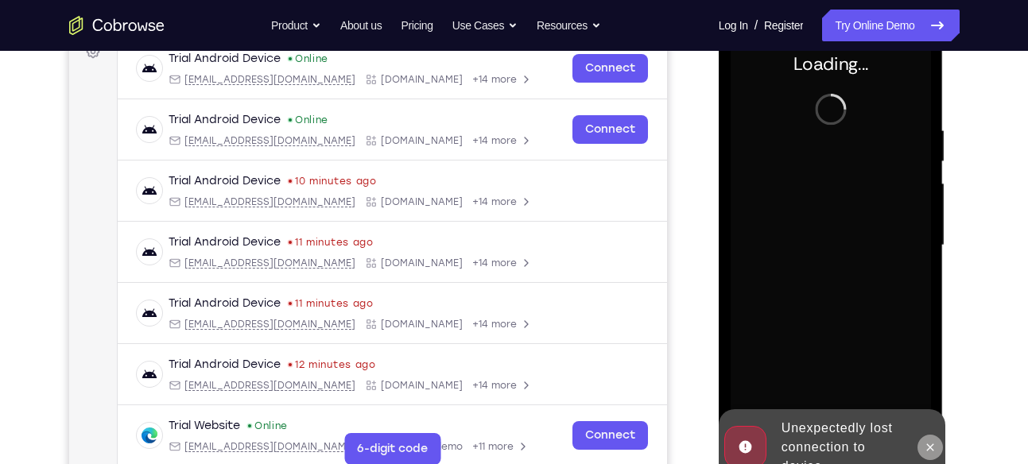
click at [930, 441] on icon at bounding box center [930, 447] width 13 height 13
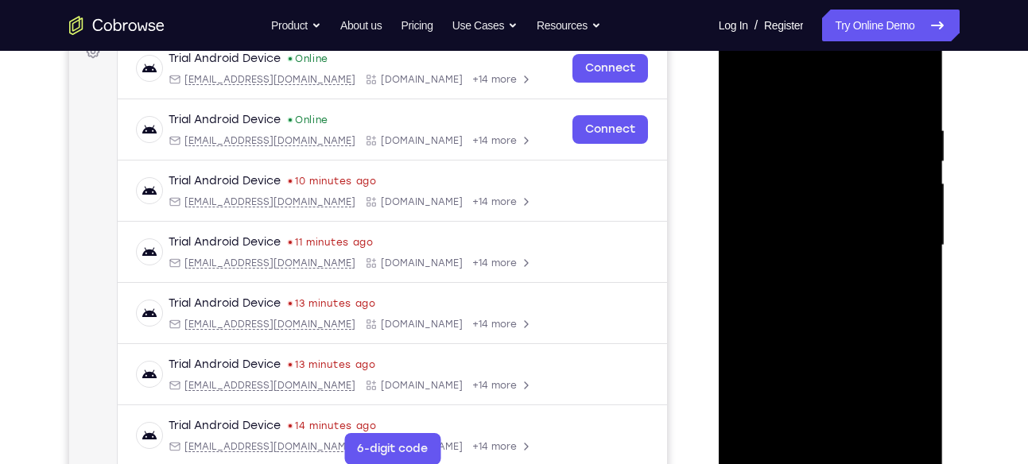
click at [836, 452] on div at bounding box center [830, 245] width 200 height 445
click at [901, 393] on div at bounding box center [830, 245] width 200 height 445
click at [831, 91] on div at bounding box center [830, 245] width 200 height 445
click at [911, 242] on div at bounding box center [830, 245] width 200 height 445
click at [817, 266] on div at bounding box center [830, 245] width 200 height 445
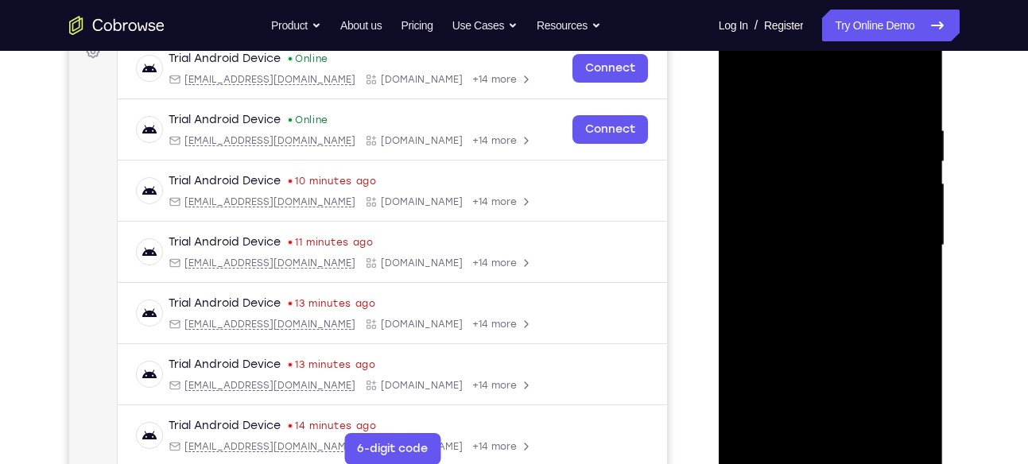
click at [819, 275] on div at bounding box center [830, 245] width 200 height 445
click at [804, 182] on div at bounding box center [830, 245] width 200 height 445
click at [798, 212] on div at bounding box center [830, 245] width 200 height 445
click at [907, 215] on div at bounding box center [830, 245] width 200 height 445
click at [876, 184] on div at bounding box center [830, 245] width 200 height 445
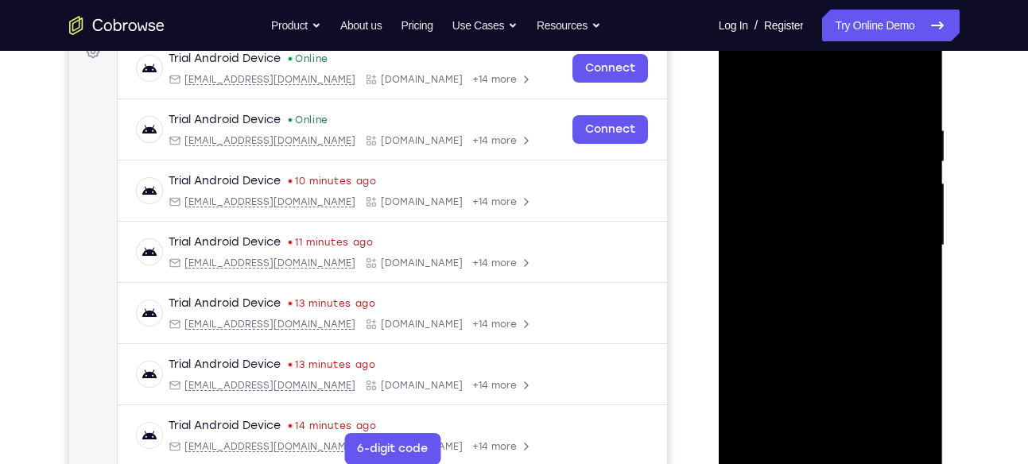
click at [746, 218] on div at bounding box center [830, 245] width 200 height 445
click at [842, 238] on div at bounding box center [830, 245] width 200 height 445
click at [848, 317] on div at bounding box center [830, 245] width 200 height 445
click at [865, 428] on div at bounding box center [830, 245] width 200 height 445
drag, startPoint x: 851, startPoint y: 97, endPoint x: 834, endPoint y: -66, distance: 163.9
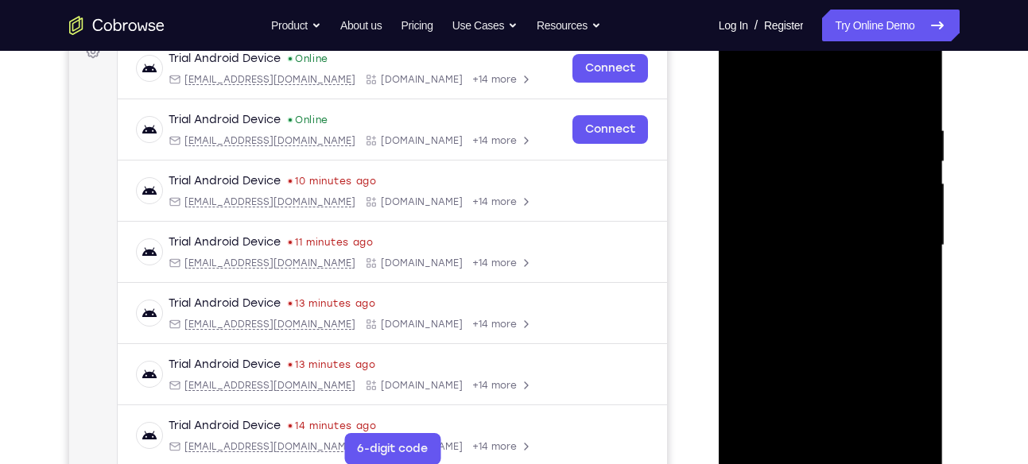
click at [834, 11] on html "Online web based iOS Simulators and Android Emulators. Run iPhone, iPad, Mobile…" at bounding box center [831, 249] width 227 height 477
click at [804, 327] on div at bounding box center [830, 245] width 200 height 445
click at [813, 333] on div at bounding box center [830, 245] width 200 height 445
click at [742, 87] on div at bounding box center [830, 245] width 200 height 445
click at [829, 264] on div at bounding box center [830, 245] width 200 height 445
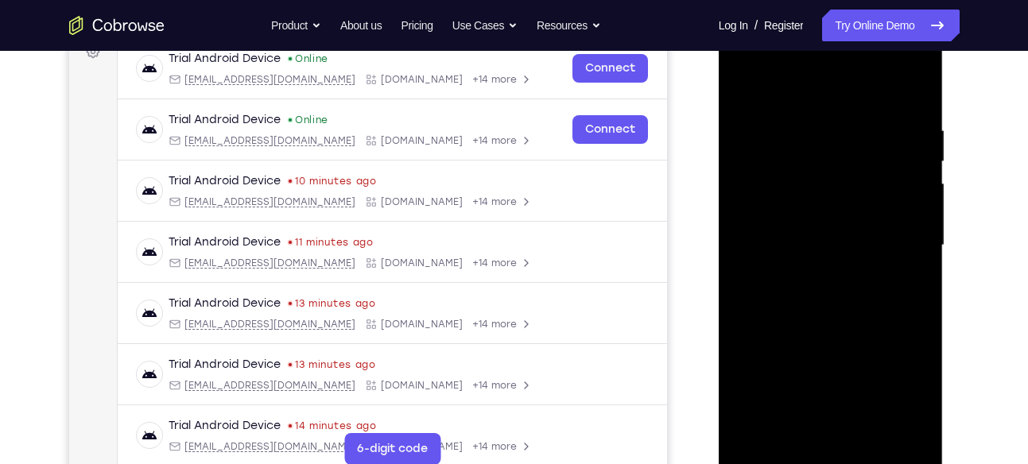
click at [829, 254] on div at bounding box center [830, 245] width 200 height 445
click at [778, 460] on div at bounding box center [830, 245] width 200 height 445
click at [773, 455] on div at bounding box center [830, 245] width 200 height 445
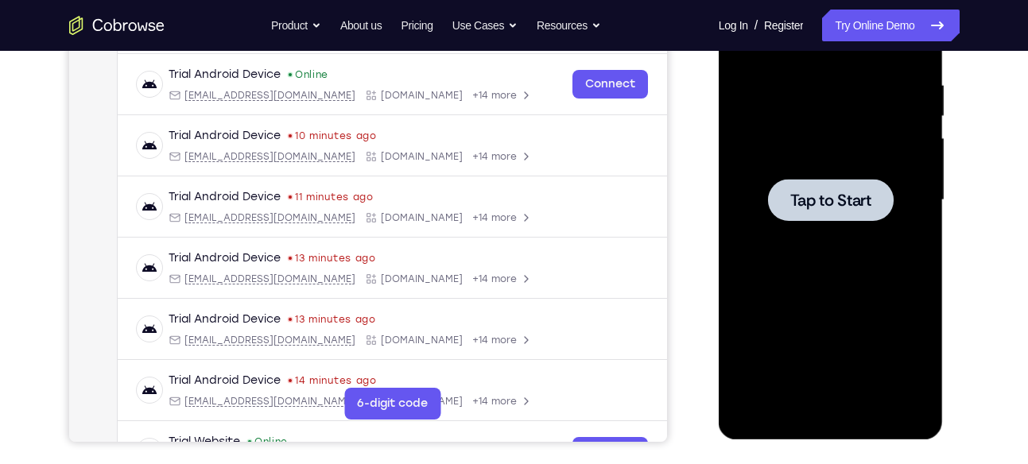
click at [831, 211] on div at bounding box center [831, 200] width 126 height 42
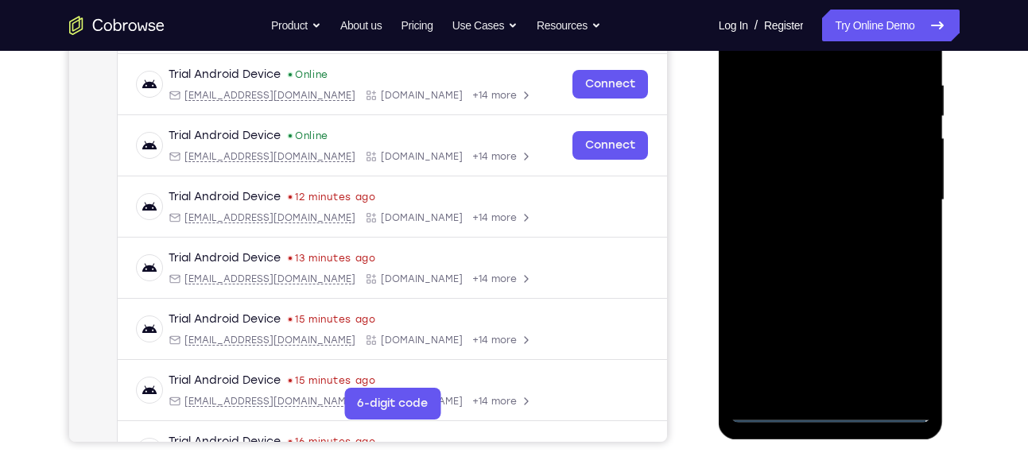
click at [836, 414] on div at bounding box center [830, 200] width 200 height 445
click at [892, 341] on div at bounding box center [830, 200] width 200 height 445
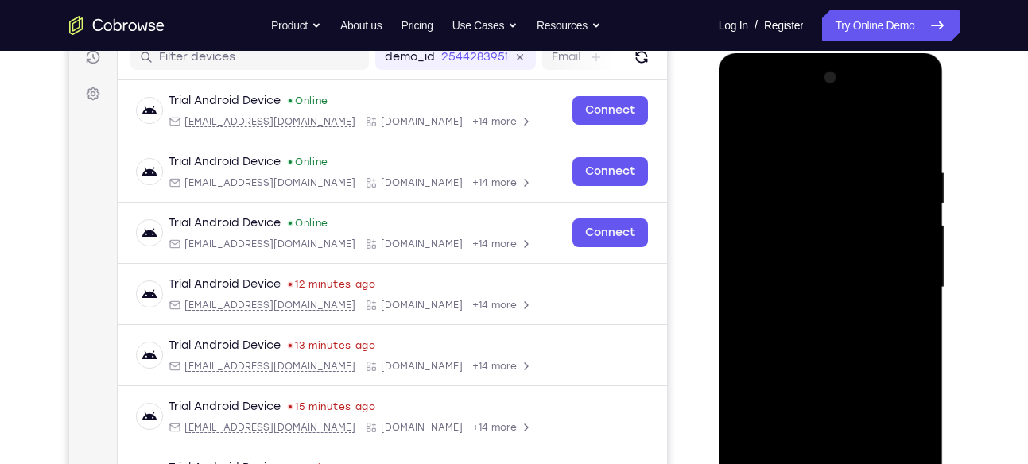
scroll to position [204, 0]
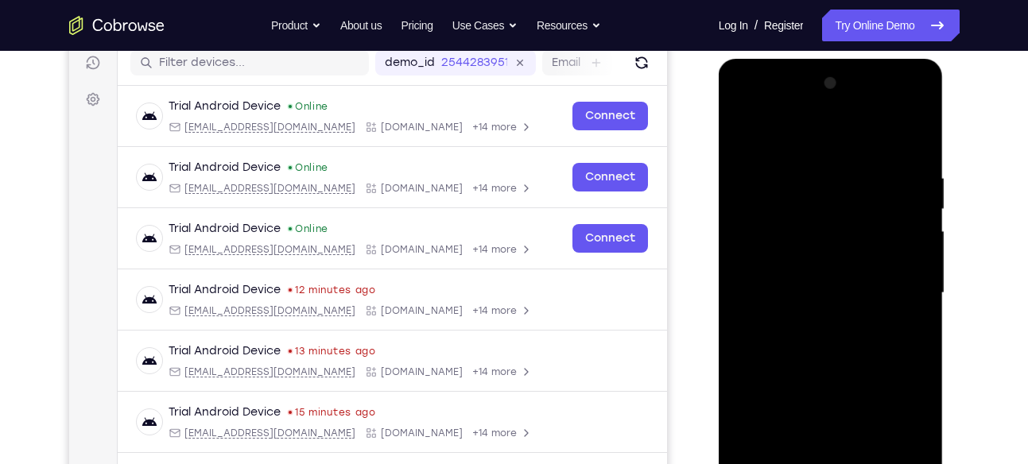
click at [802, 134] on div at bounding box center [830, 293] width 200 height 445
click at [895, 276] on div at bounding box center [830, 293] width 200 height 445
click at [808, 324] on div at bounding box center [830, 293] width 200 height 445
click at [808, 275] on div at bounding box center [830, 293] width 200 height 445
click at [826, 261] on div at bounding box center [830, 293] width 200 height 445
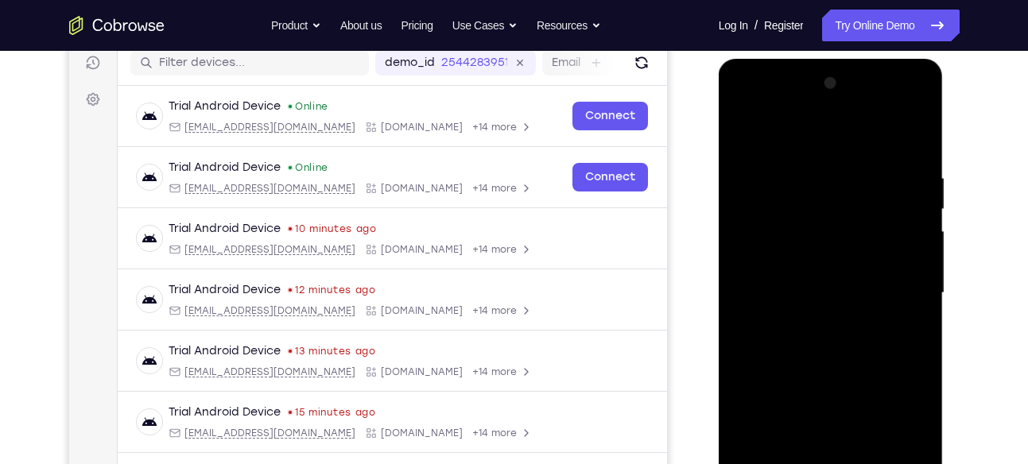
click at [849, 224] on div at bounding box center [830, 293] width 200 height 445
click at [829, 265] on div at bounding box center [830, 293] width 200 height 445
click at [826, 289] on div at bounding box center [830, 293] width 200 height 445
click at [839, 340] on div at bounding box center [830, 293] width 200 height 445
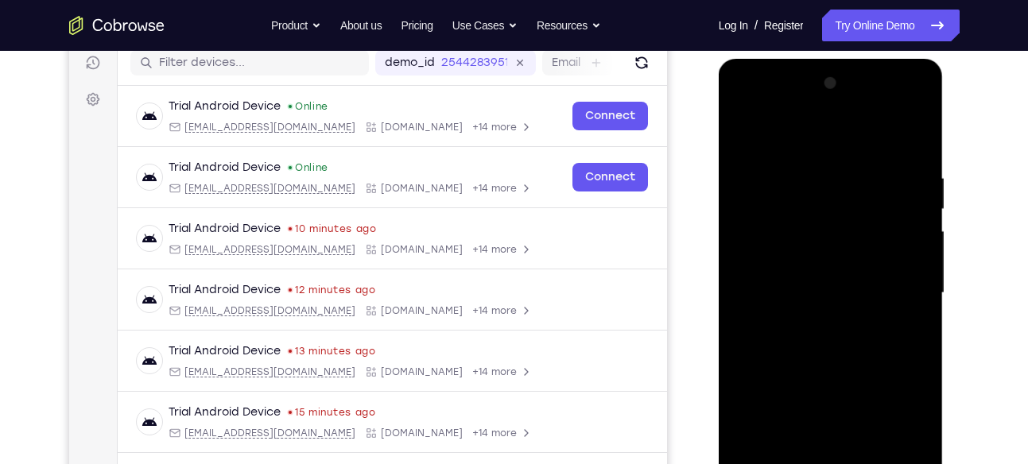
drag, startPoint x: 889, startPoint y: 136, endPoint x: 892, endPoint y: 118, distance: 17.8
click at [892, 118] on div at bounding box center [830, 293] width 200 height 445
drag, startPoint x: 856, startPoint y: 289, endPoint x: 851, endPoint y: 145, distance: 143.1
click at [851, 145] on div at bounding box center [830, 293] width 200 height 445
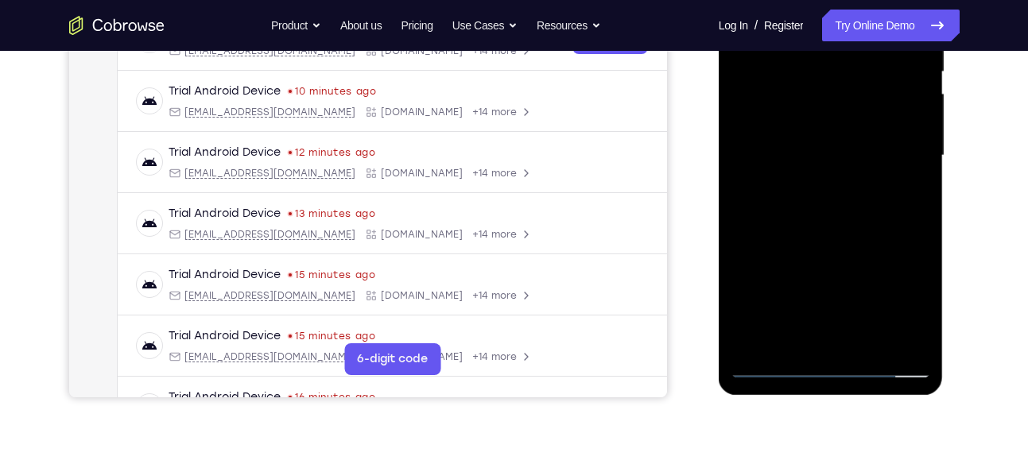
scroll to position [343, 0]
click at [872, 334] on div at bounding box center [830, 154] width 200 height 445
click at [842, 199] on div at bounding box center [830, 154] width 200 height 445
click at [870, 341] on div at bounding box center [830, 154] width 200 height 445
drag, startPoint x: 842, startPoint y: 227, endPoint x: 842, endPoint y: 234, distance: 8.0
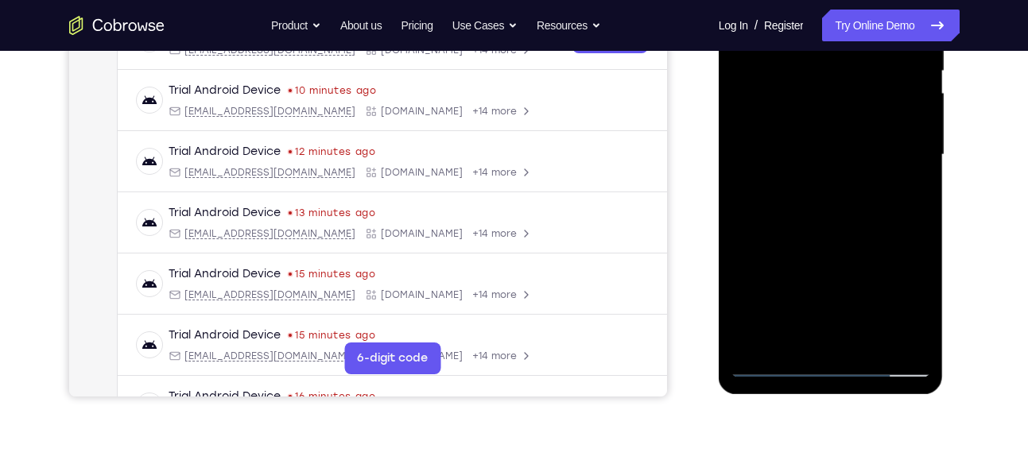
click at [842, 234] on div at bounding box center [830, 154] width 200 height 445
click at [863, 230] on div at bounding box center [830, 154] width 200 height 445
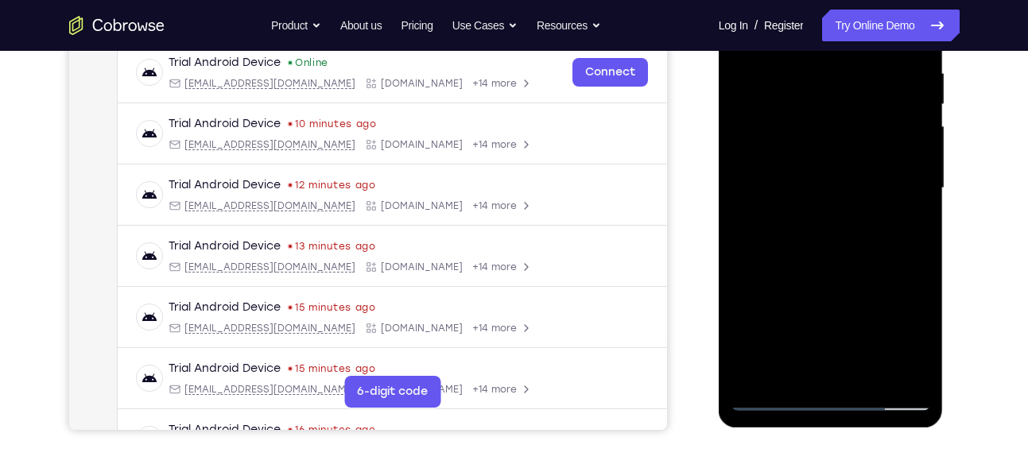
click at [831, 278] on div at bounding box center [830, 188] width 200 height 445
click at [833, 270] on div at bounding box center [830, 188] width 200 height 445
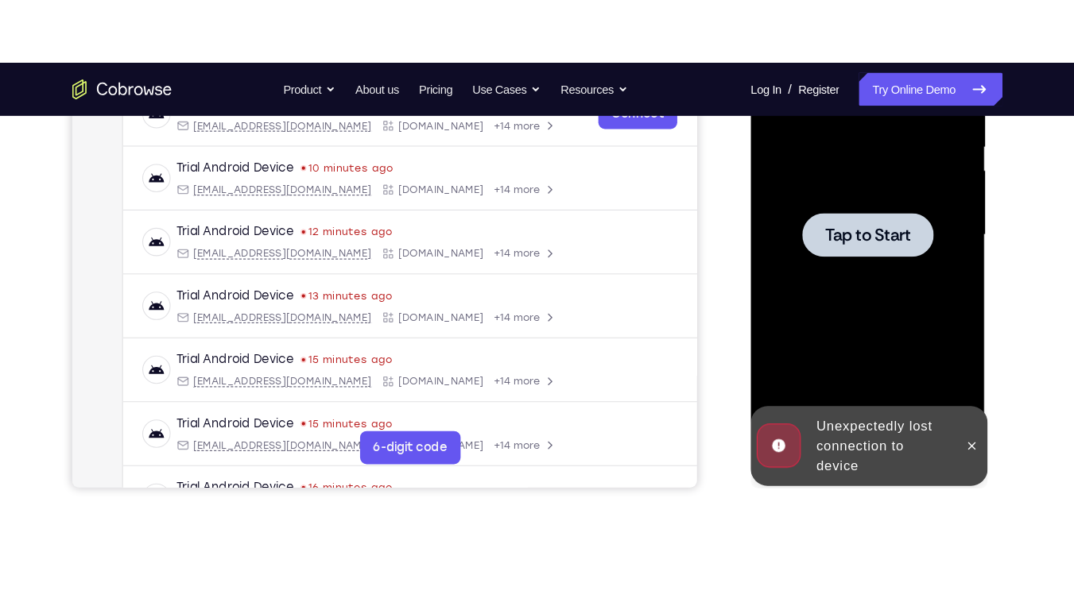
scroll to position [332, 0]
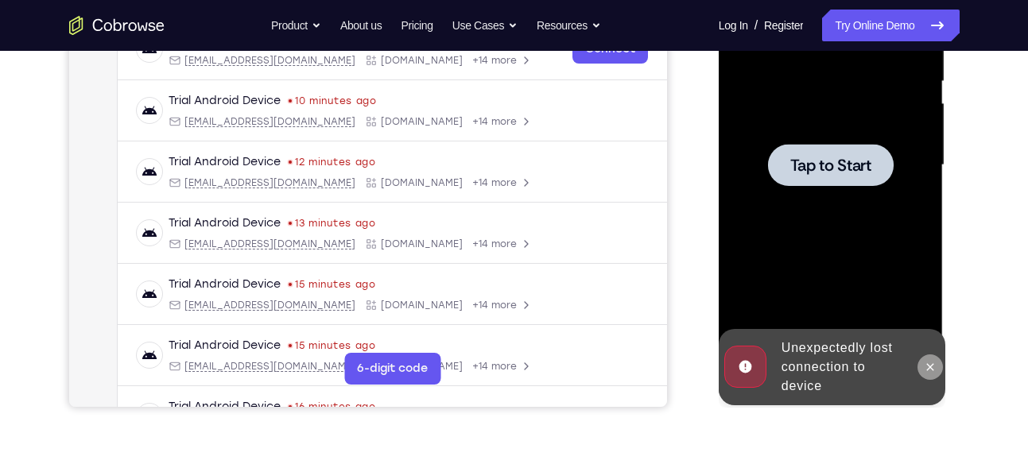
click at [939, 371] on button at bounding box center [929, 366] width 25 height 25
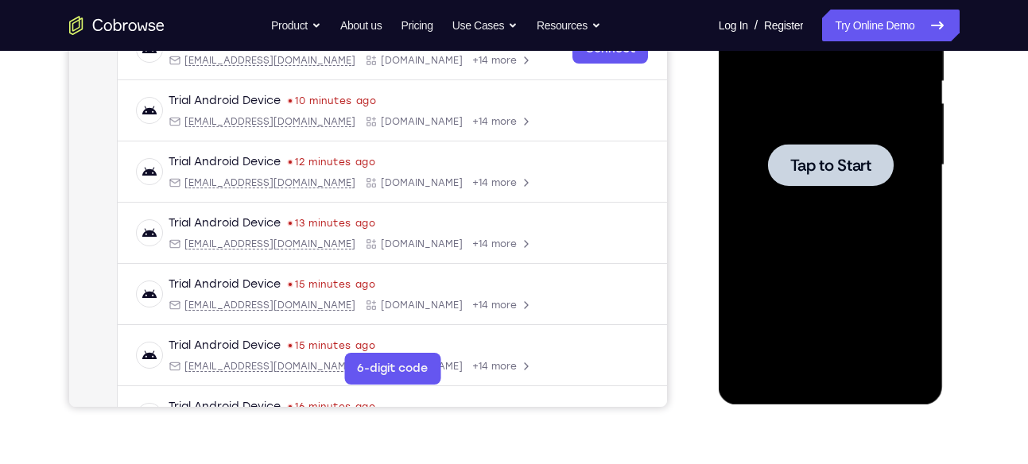
click at [835, 149] on div at bounding box center [831, 165] width 126 height 42
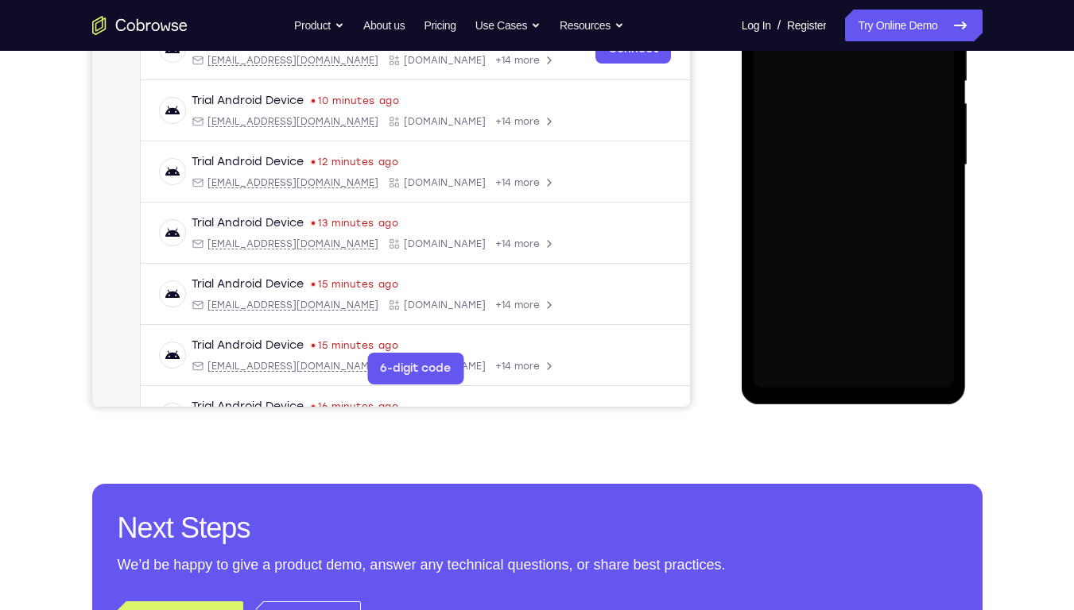
click at [783, 178] on div at bounding box center [853, 165] width 200 height 445
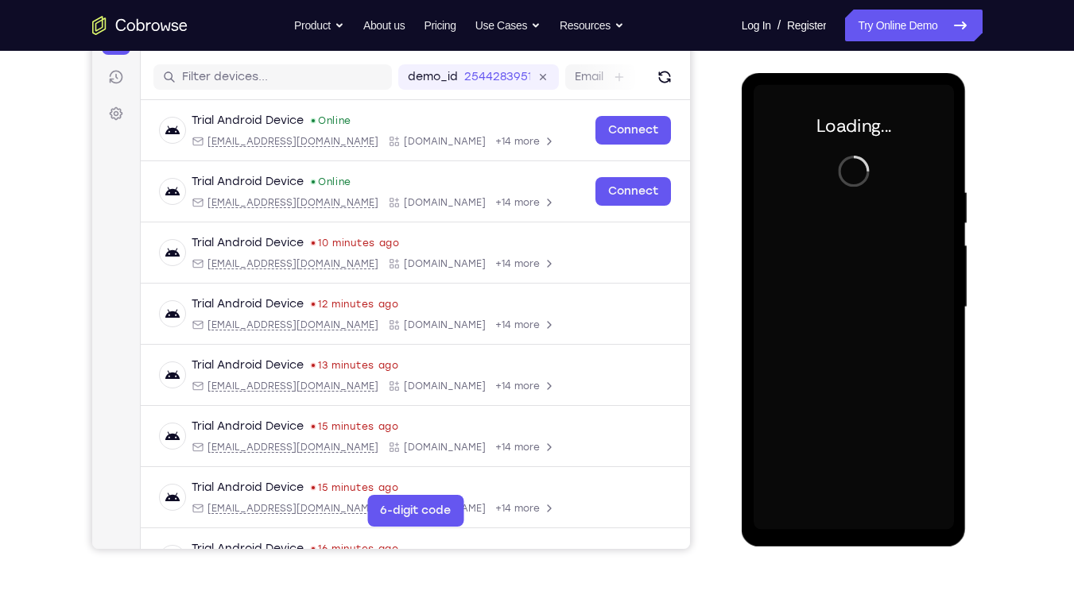
scroll to position [188, 0]
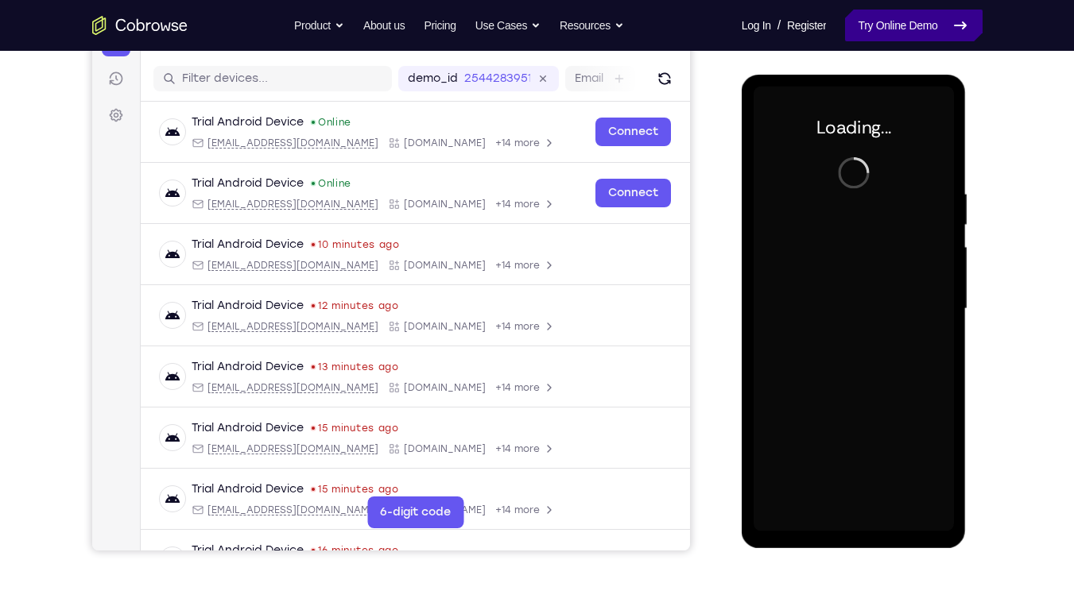
click at [856, 25] on link "Try Online Demo" at bounding box center [913, 26] width 137 height 32
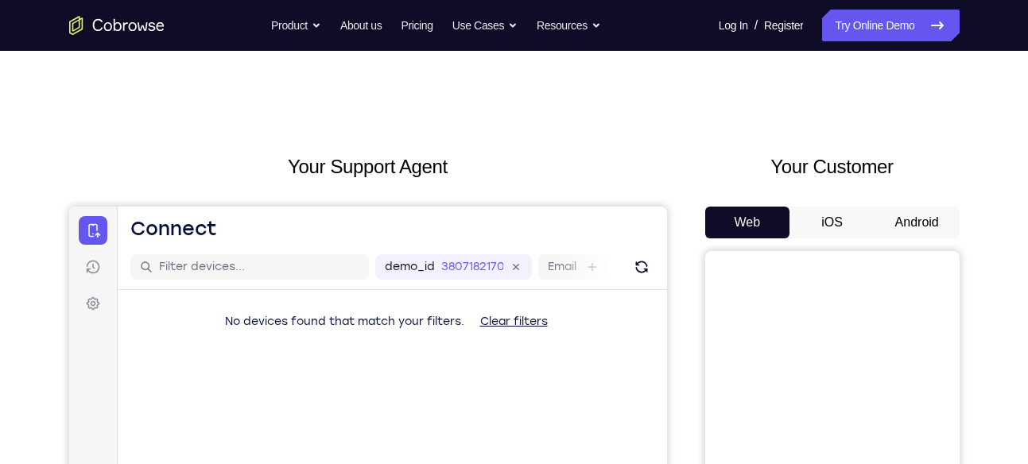
click at [898, 220] on button "Android" at bounding box center [916, 223] width 85 height 32
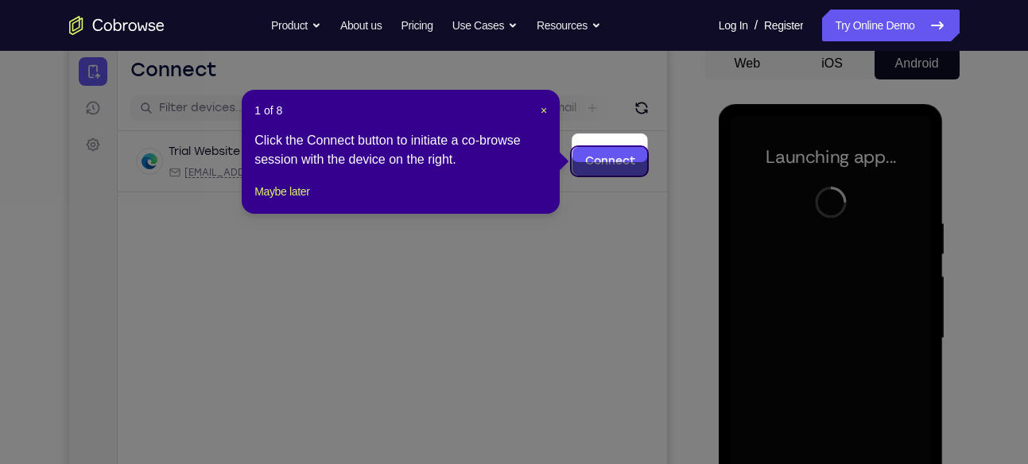
scroll to position [157, 0]
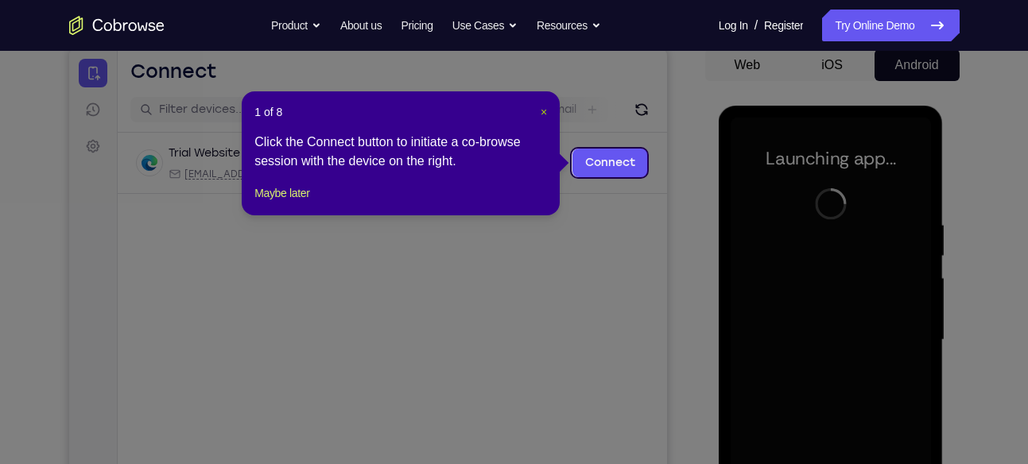
click at [540, 109] on span "×" at bounding box center [543, 112] width 6 height 13
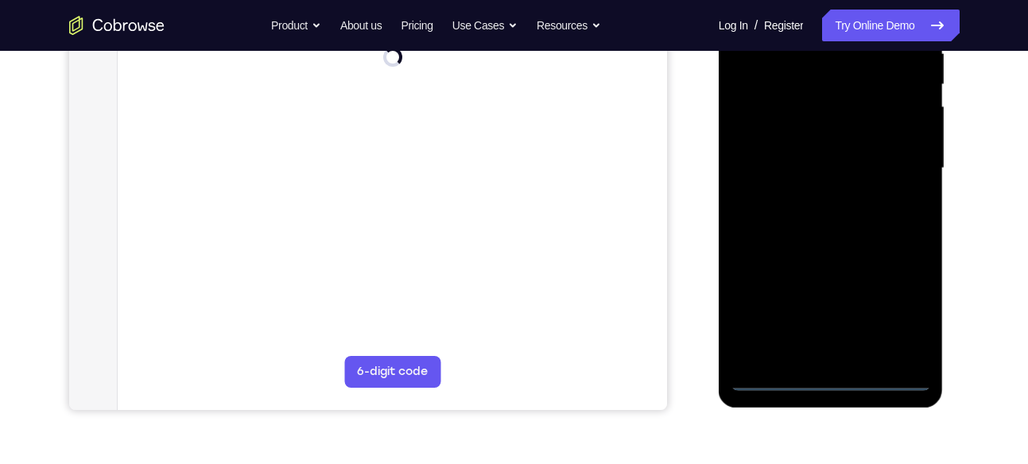
scroll to position [331, 0]
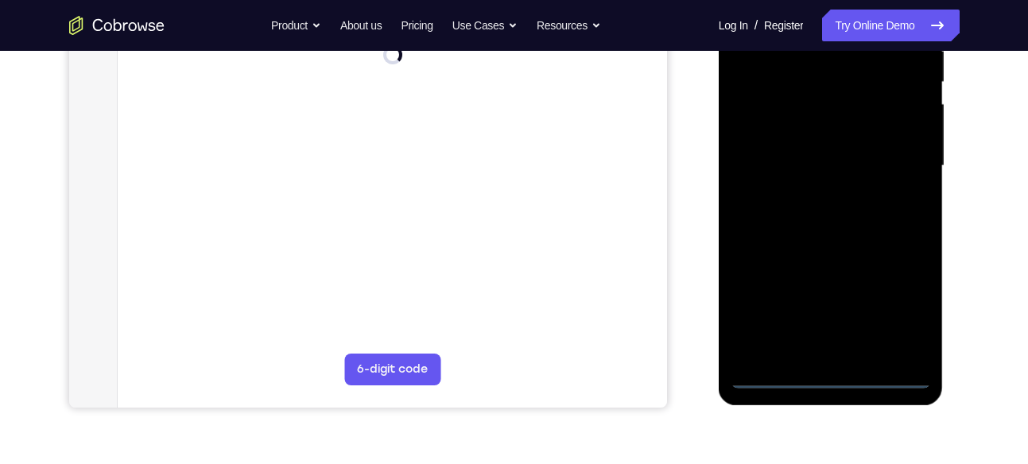
click at [837, 378] on div at bounding box center [830, 166] width 200 height 445
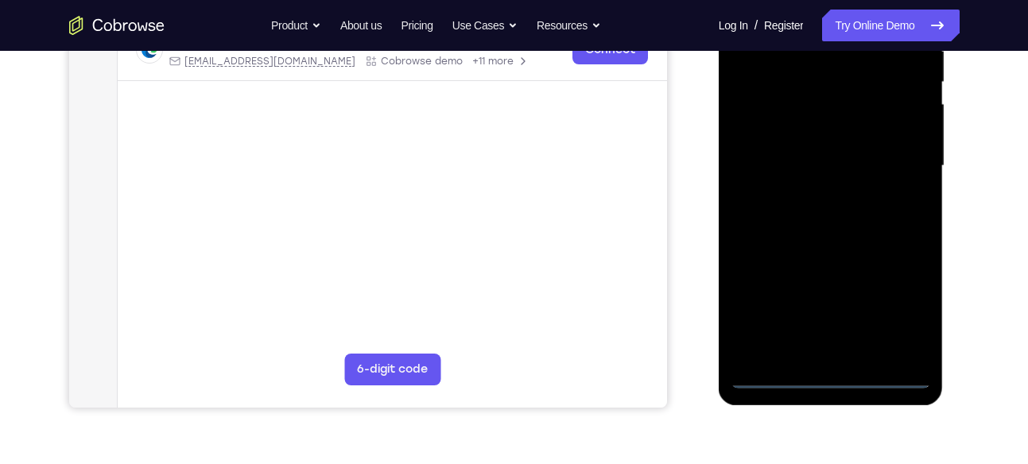
click at [901, 312] on div at bounding box center [830, 166] width 200 height 445
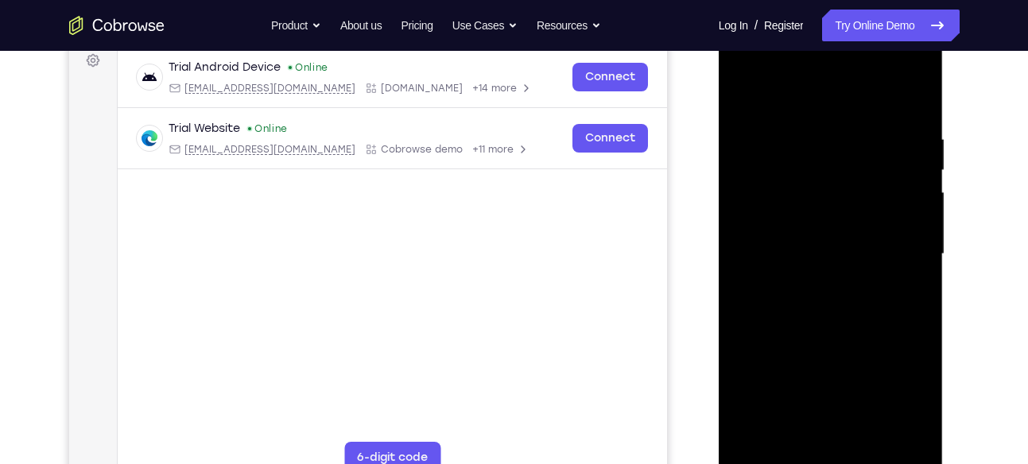
scroll to position [235, 0]
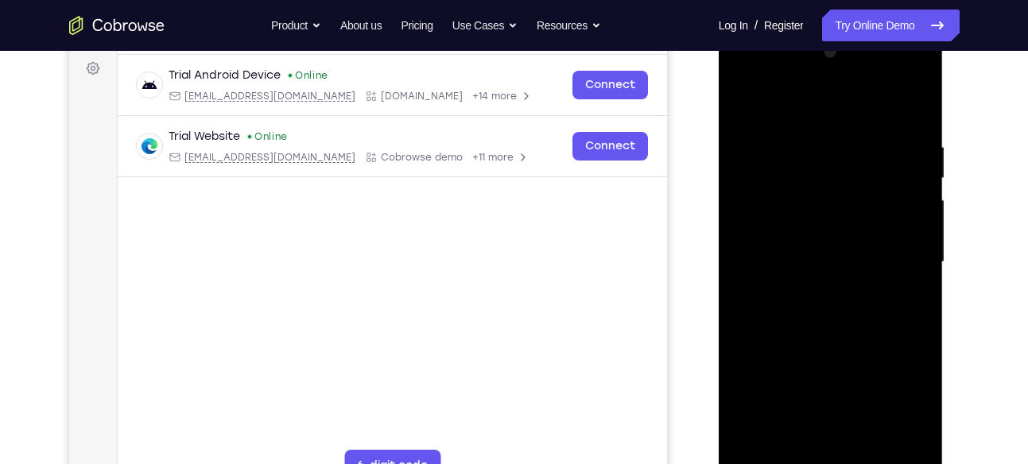
click at [823, 114] on div at bounding box center [830, 262] width 200 height 445
click at [895, 254] on div at bounding box center [830, 262] width 200 height 445
click at [846, 452] on div at bounding box center [830, 262] width 200 height 445
click at [802, 239] on div at bounding box center [830, 262] width 200 height 445
click at [799, 250] on div at bounding box center [830, 262] width 200 height 445
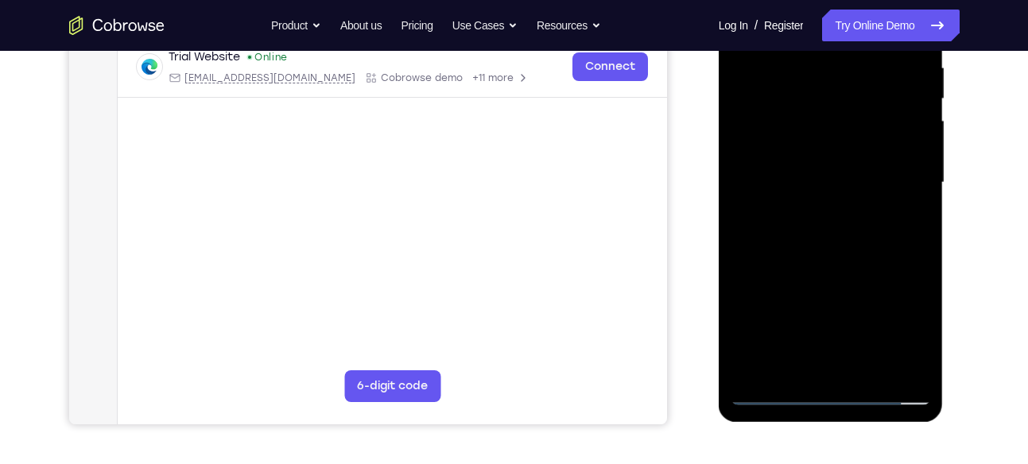
scroll to position [307, 0]
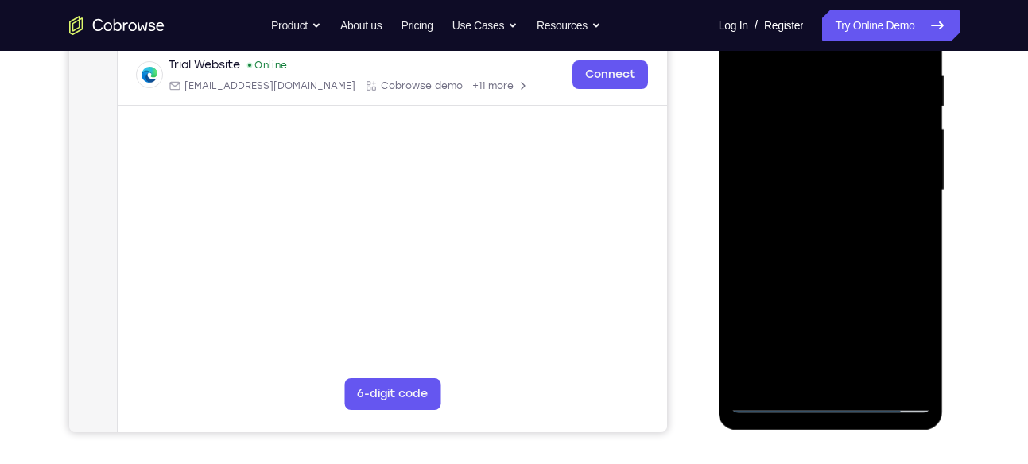
click at [845, 131] on div at bounding box center [830, 190] width 200 height 445
click at [816, 162] on div at bounding box center [830, 190] width 200 height 445
click at [814, 196] on div at bounding box center [830, 190] width 200 height 445
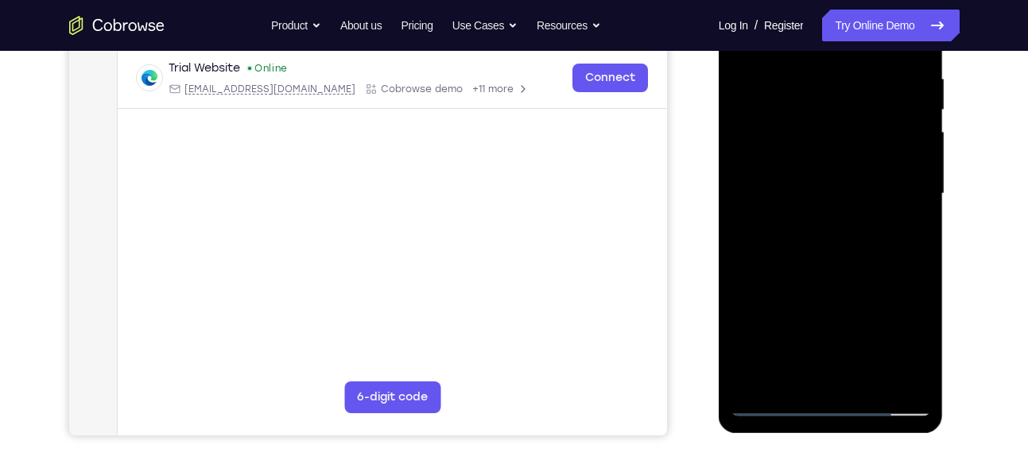
scroll to position [306, 0]
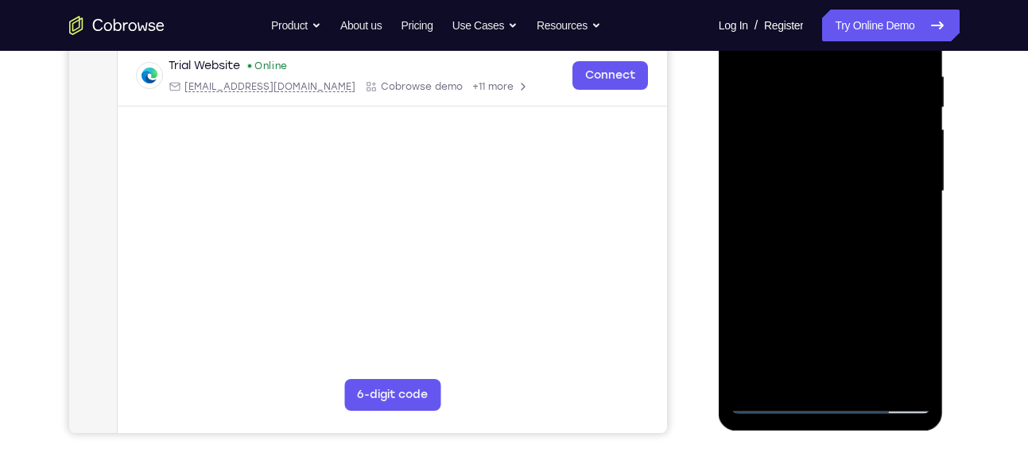
click at [864, 379] on div at bounding box center [830, 191] width 200 height 445
click at [832, 261] on div at bounding box center [830, 191] width 200 height 445
drag, startPoint x: 832, startPoint y: 261, endPoint x: 867, endPoint y: 370, distance: 114.4
click at [867, 370] on div at bounding box center [830, 191] width 200 height 445
click at [869, 380] on div at bounding box center [830, 191] width 200 height 445
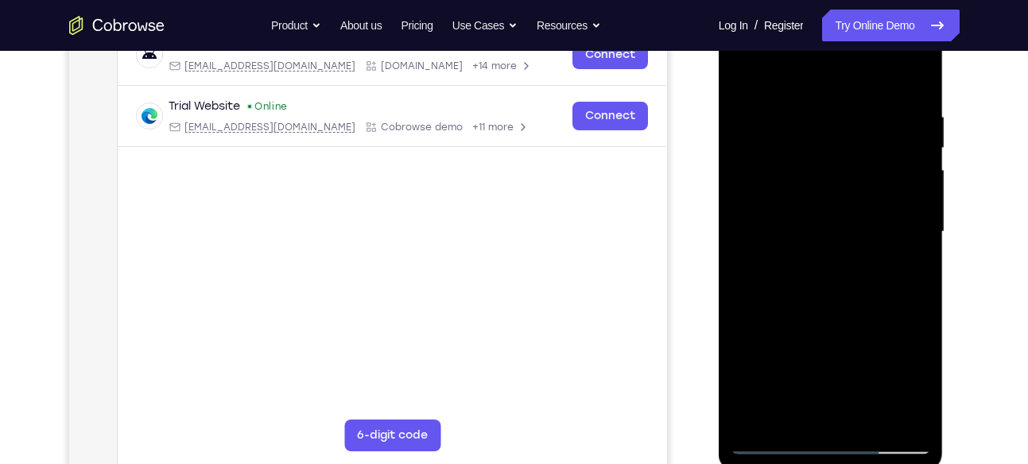
scroll to position [263, 0]
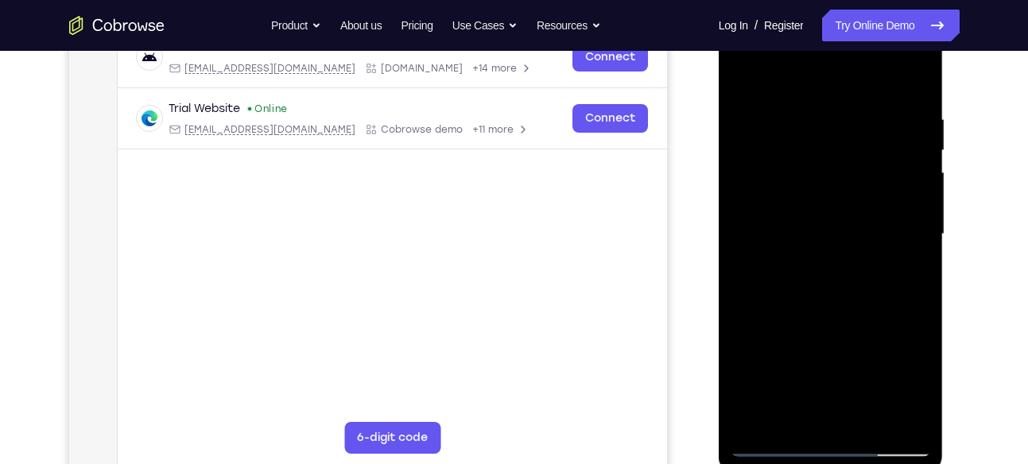
click at [870, 421] on div at bounding box center [830, 234] width 200 height 445
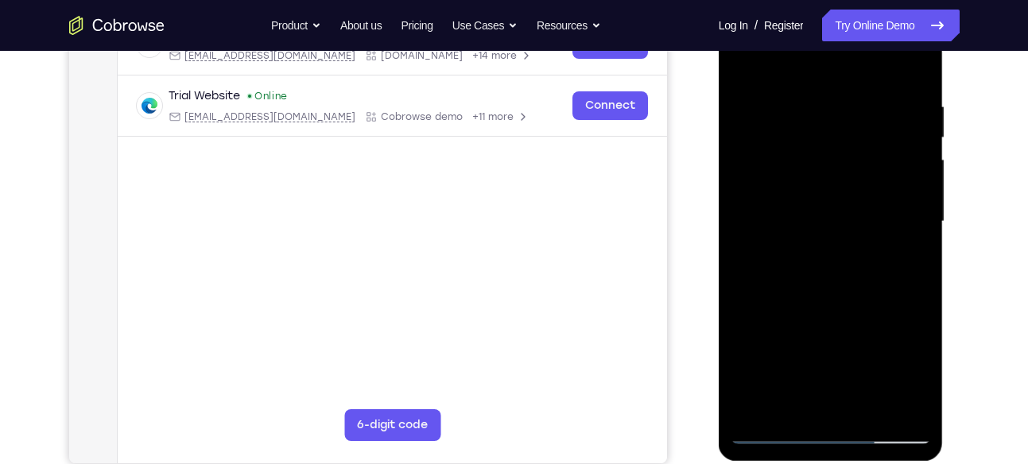
scroll to position [277, 0]
click at [846, 304] on div at bounding box center [830, 220] width 200 height 445
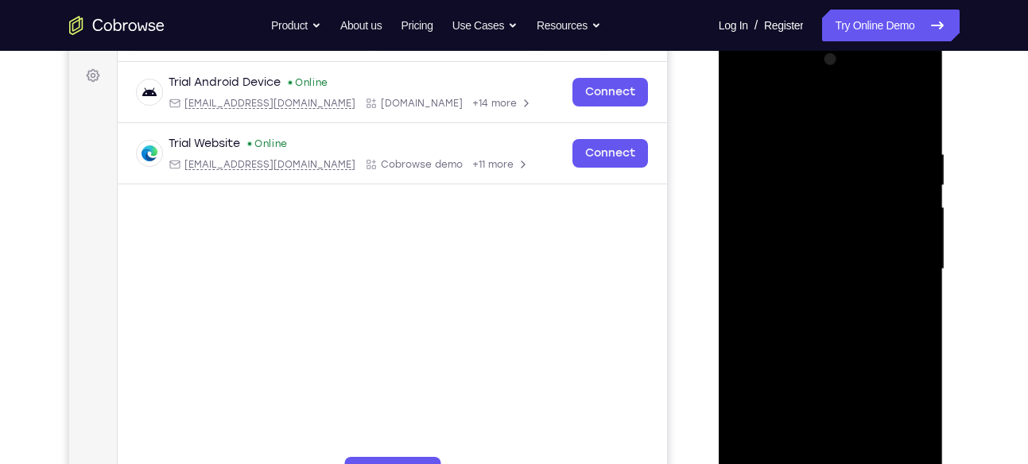
scroll to position [227, 0]
drag, startPoint x: 844, startPoint y: 110, endPoint x: 834, endPoint y: 43, distance: 68.3
click at [834, 43] on div at bounding box center [830, 273] width 225 height 474
click at [855, 287] on div at bounding box center [830, 270] width 200 height 445
drag, startPoint x: 883, startPoint y: 271, endPoint x: 895, endPoint y: 387, distance: 116.7
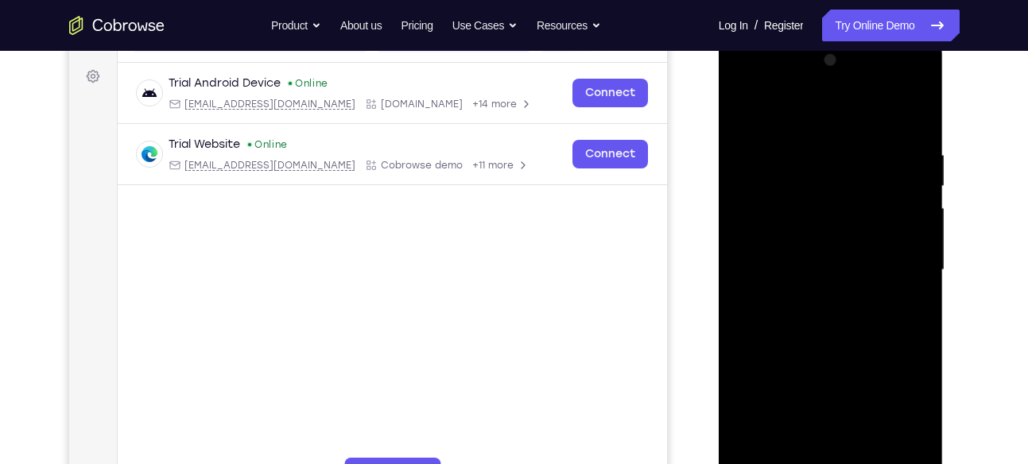
click at [895, 387] on div at bounding box center [830, 270] width 200 height 445
drag, startPoint x: 891, startPoint y: 288, endPoint x: 867, endPoint y: 372, distance: 87.6
click at [867, 372] on div at bounding box center [830, 270] width 200 height 445
drag, startPoint x: 871, startPoint y: 242, endPoint x: 847, endPoint y: 410, distance: 169.4
click at [847, 410] on div at bounding box center [830, 270] width 200 height 445
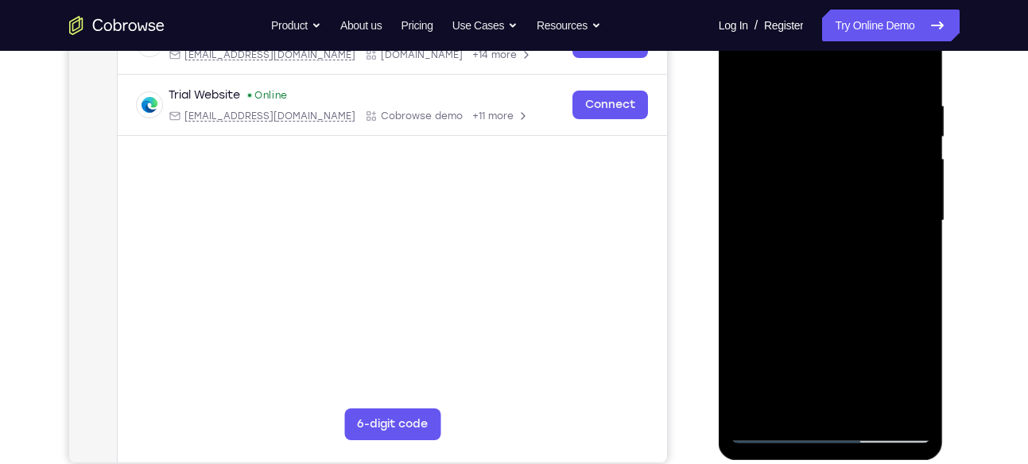
scroll to position [277, 0]
drag, startPoint x: 856, startPoint y: 177, endPoint x: 874, endPoint y: 252, distance: 76.9
click at [874, 252] on div at bounding box center [830, 220] width 200 height 445
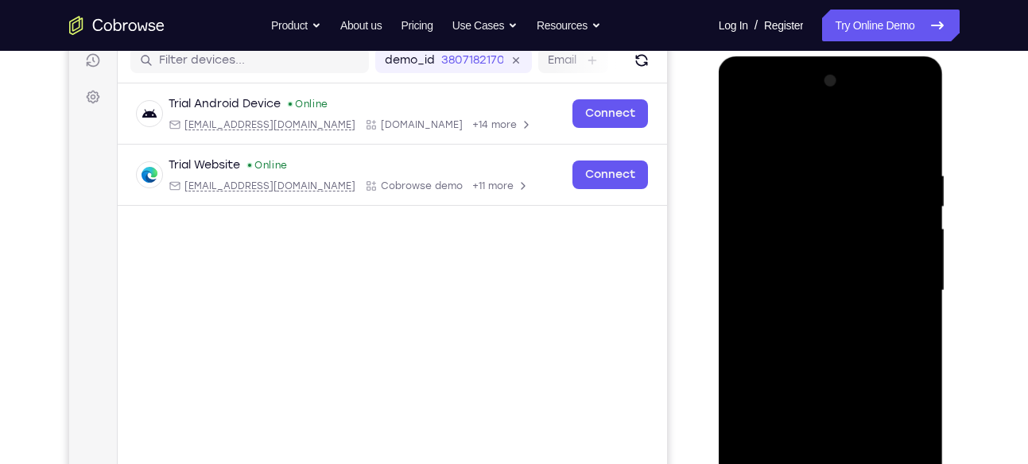
scroll to position [228, 0]
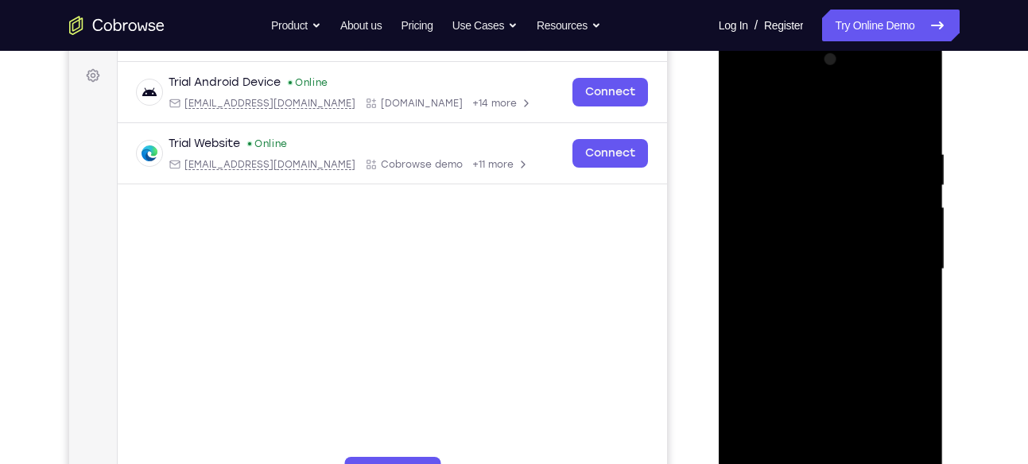
click at [742, 107] on div at bounding box center [830, 269] width 200 height 445
drag, startPoint x: 835, startPoint y: 105, endPoint x: 864, endPoint y: 84, distance: 35.9
click at [864, 84] on div at bounding box center [830, 269] width 200 height 445
click at [852, 230] on div at bounding box center [830, 269] width 200 height 445
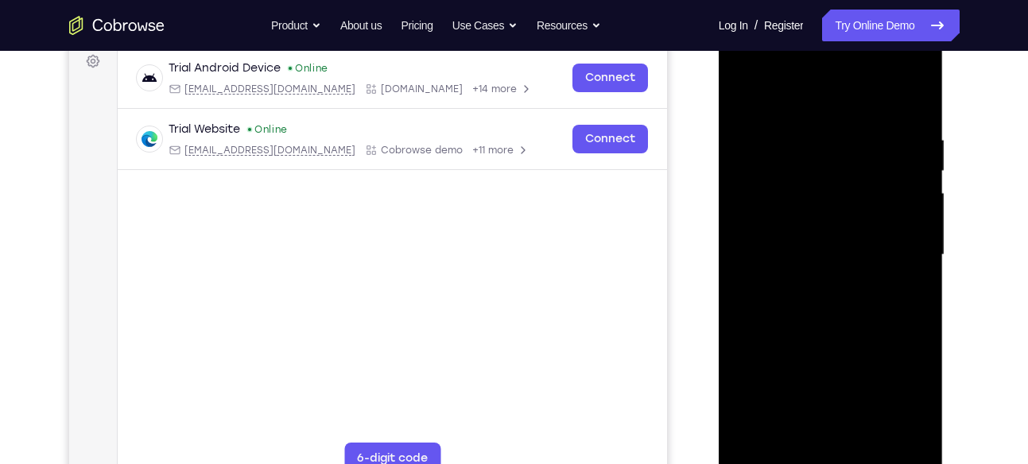
click at [866, 323] on div at bounding box center [830, 255] width 200 height 445
click at [850, 347] on div at bounding box center [830, 255] width 200 height 445
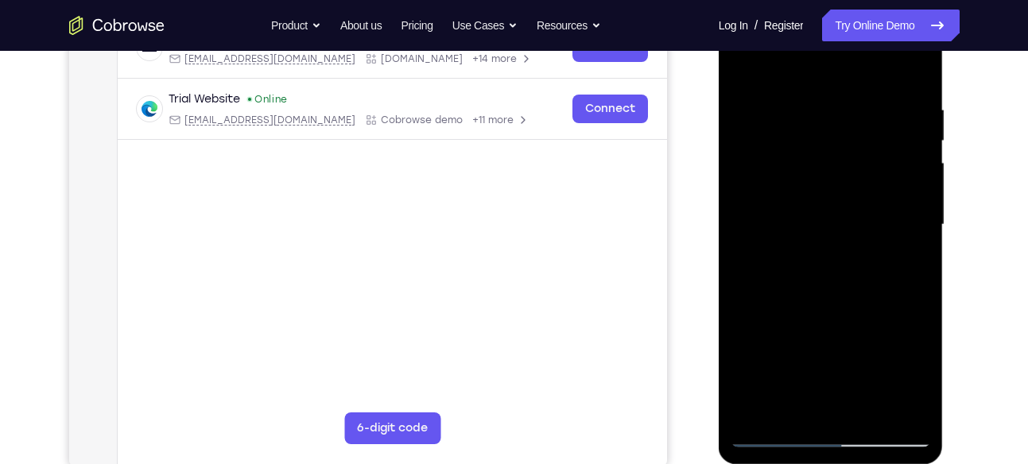
drag, startPoint x: 892, startPoint y: 292, endPoint x: 877, endPoint y: 154, distance: 139.0
click at [877, 154] on div at bounding box center [830, 224] width 200 height 445
drag, startPoint x: 912, startPoint y: 363, endPoint x: 893, endPoint y: 379, distance: 24.8
click at [893, 379] on div at bounding box center [830, 224] width 200 height 445
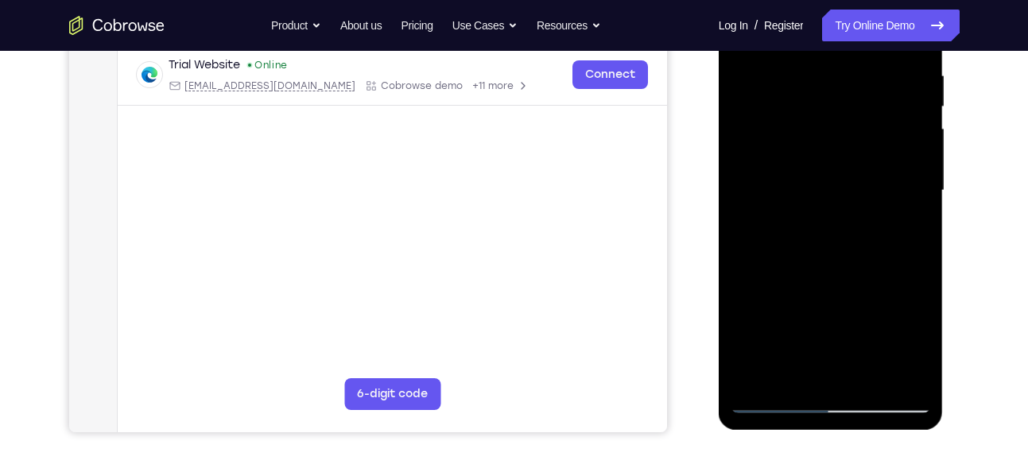
scroll to position [308, 0]
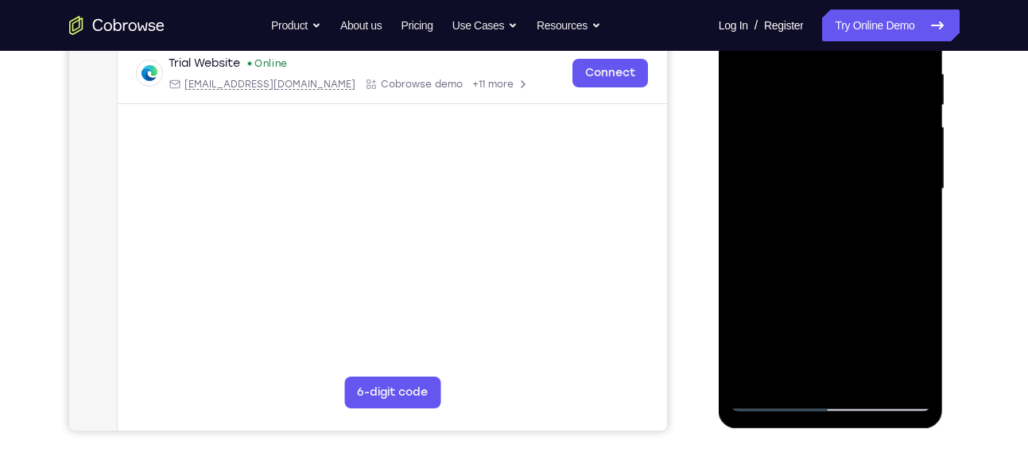
click at [760, 379] on div at bounding box center [830, 189] width 200 height 445
click at [759, 382] on div at bounding box center [830, 189] width 200 height 445
click at [756, 376] on div at bounding box center [830, 189] width 200 height 445
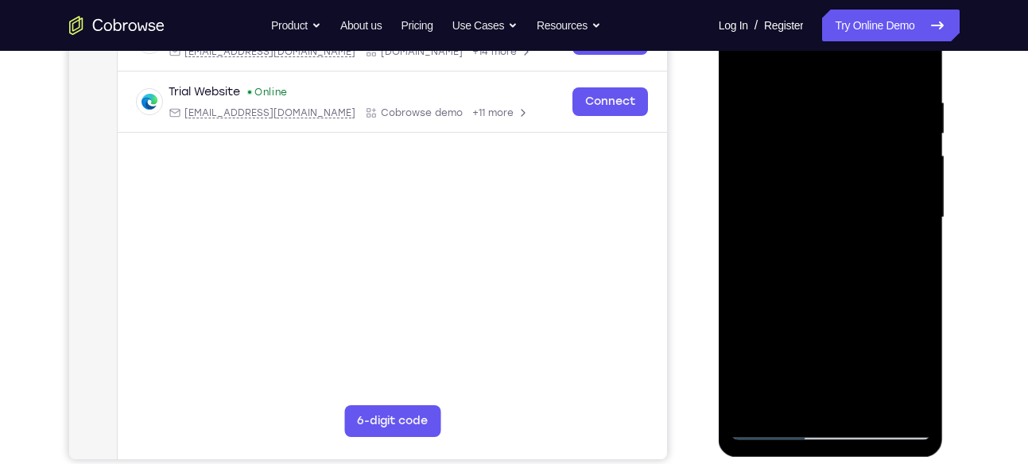
scroll to position [283, 0]
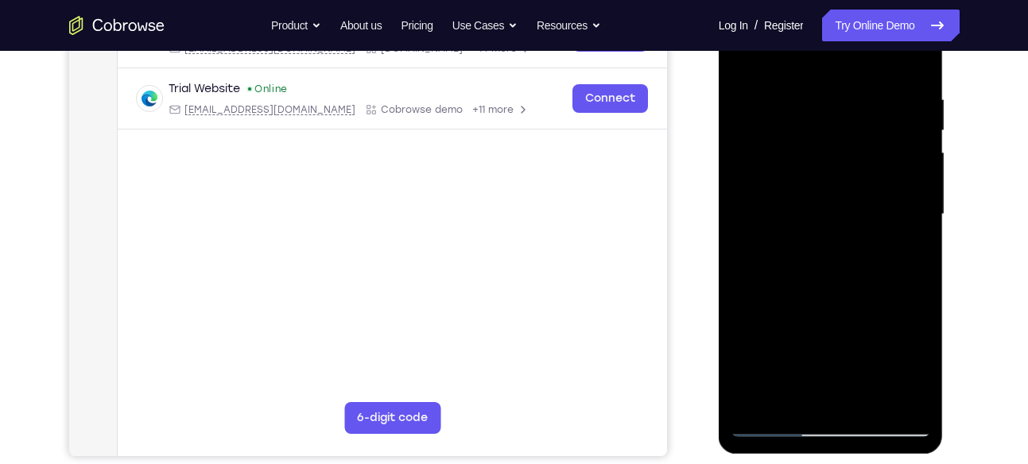
click at [762, 408] on div at bounding box center [830, 214] width 200 height 445
click at [749, 401] on div at bounding box center [830, 214] width 200 height 445
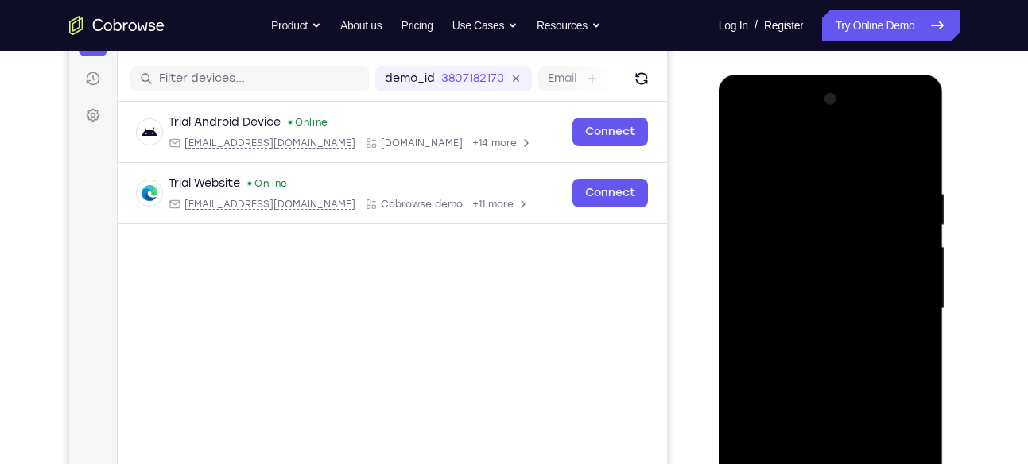
scroll to position [185, 0]
